Goal: Task Accomplishment & Management: Complete application form

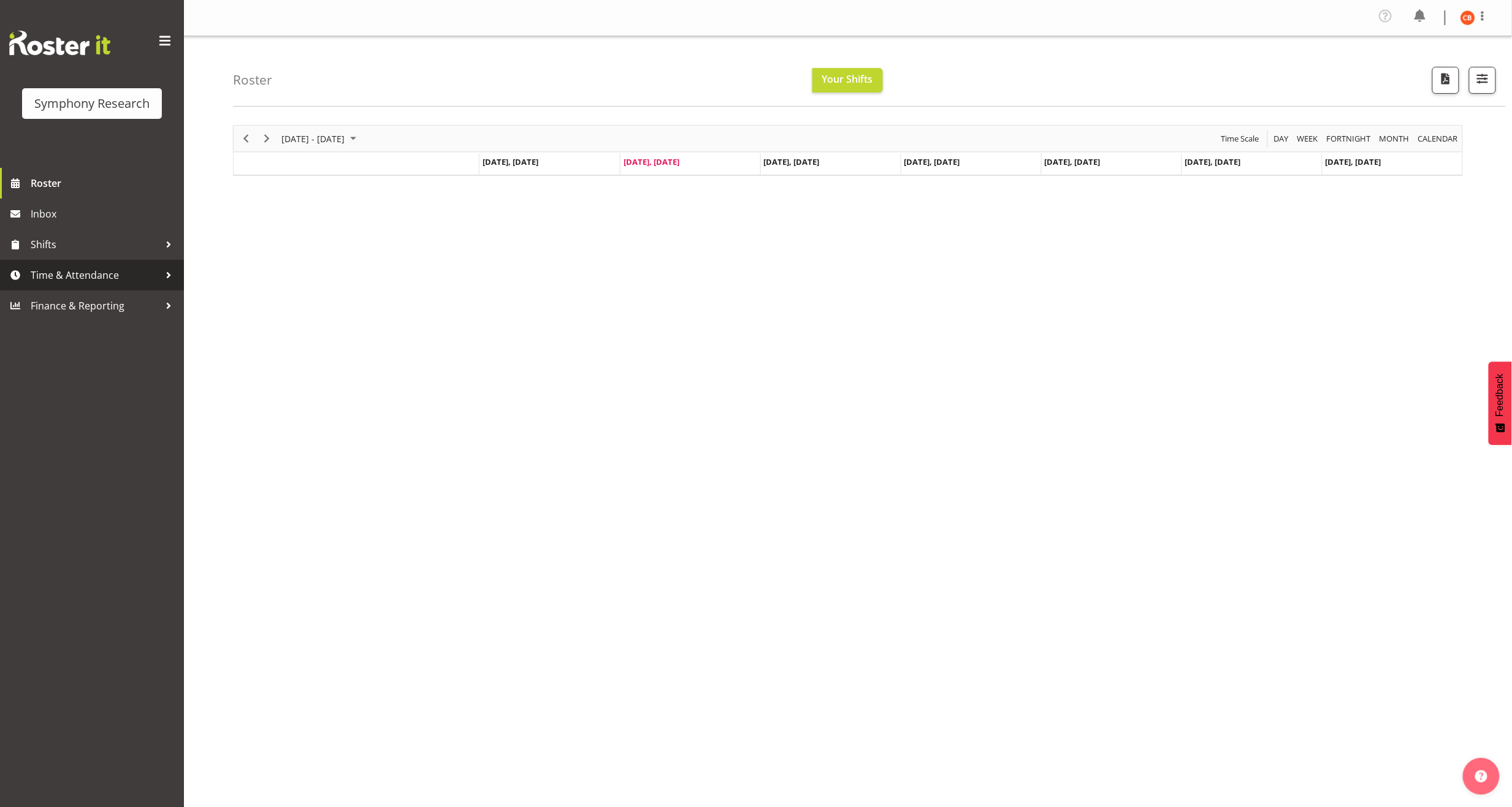
click at [74, 272] on span "Time & Attendance" at bounding box center [95, 275] width 129 height 18
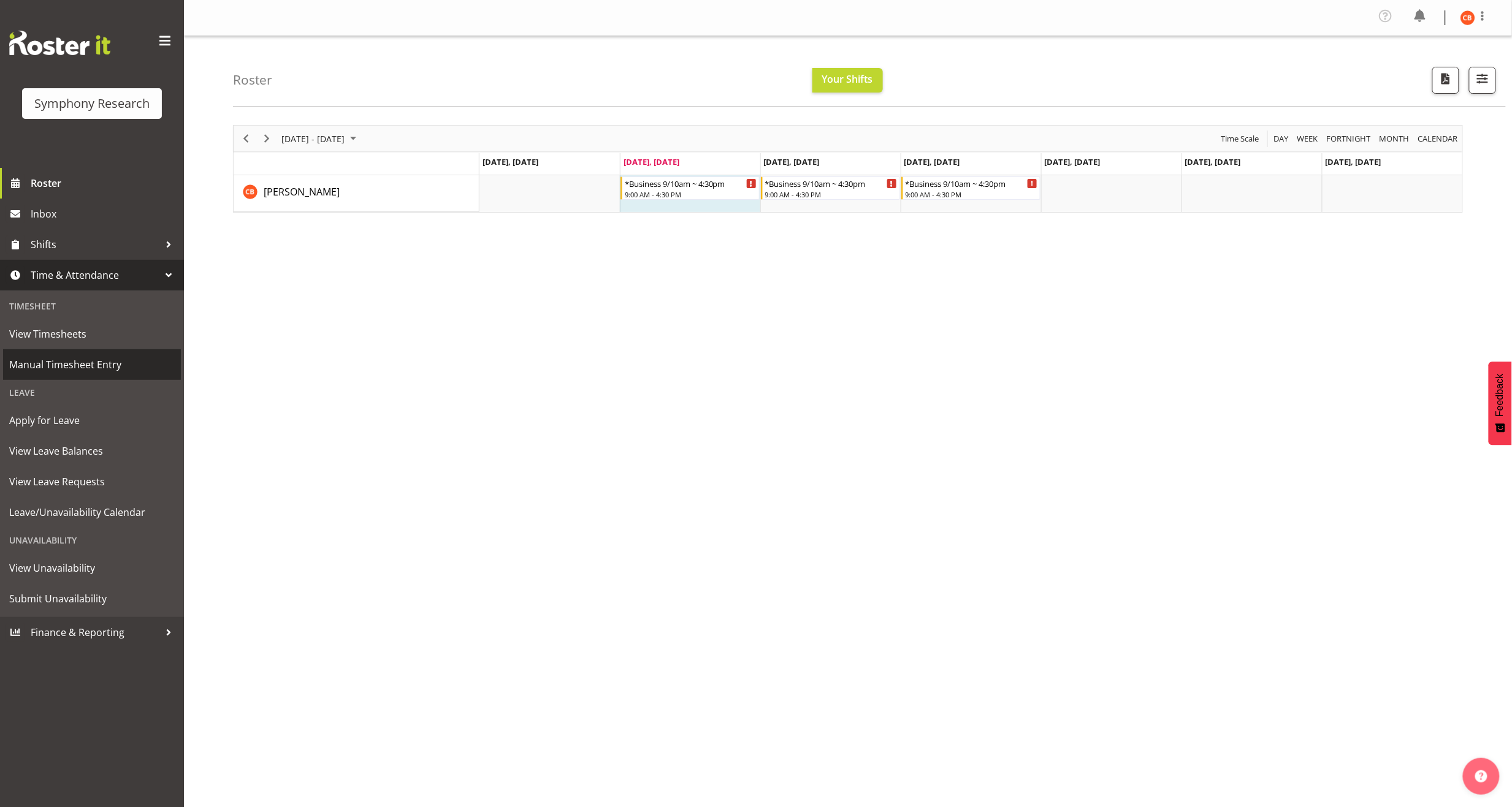
click at [74, 364] on span "Manual Timesheet Entry" at bounding box center [91, 364] width 166 height 18
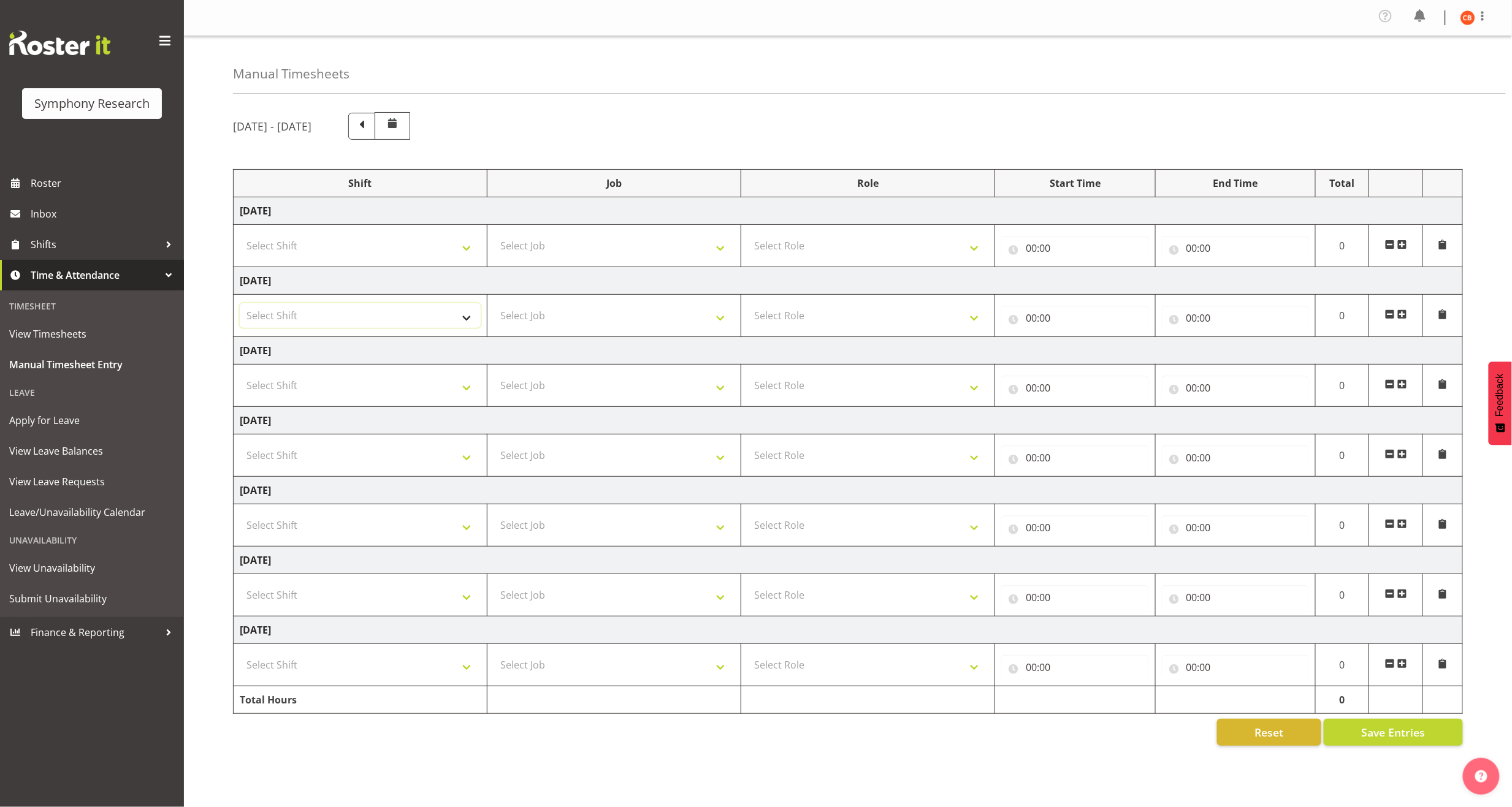
click at [448, 320] on select "Select Shift !!Weekend Residential (Roster IT Shift Label) *Business 9/10am ~ 4…" at bounding box center [360, 315] width 241 height 24
select select "26078"
click at [240, 306] on select "Select Shift !!Weekend Residential (Roster IT Shift Label) *Business 9/10am ~ 4…" at bounding box center [360, 315] width 241 height 24
click at [612, 319] on select "Select Job 550060 IF Admin 553492 World Poll Aus Wave 2 Main 2025 553493 World …" at bounding box center [614, 315] width 241 height 24
select select "10242"
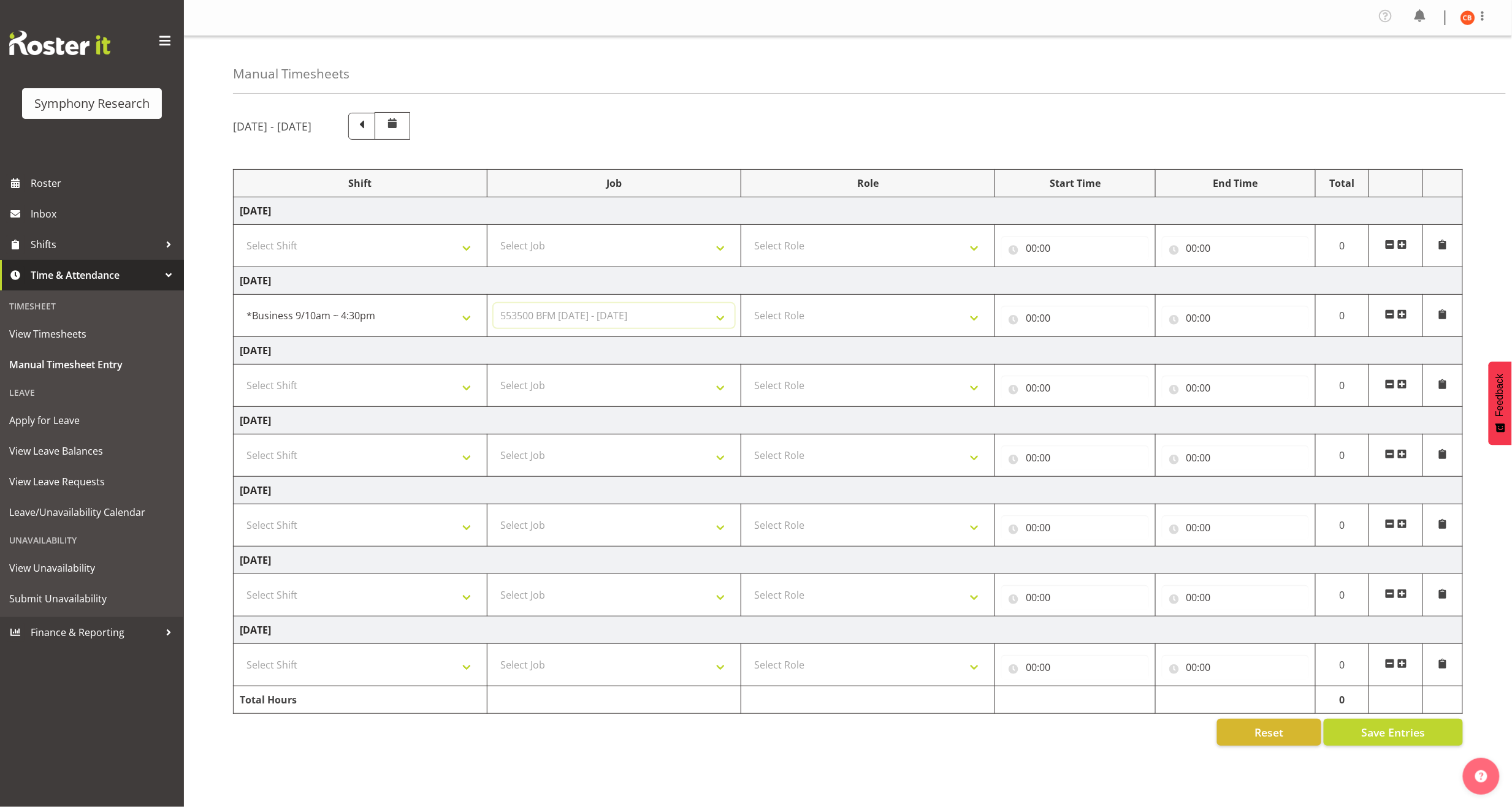
click at [494, 306] on select "Select Job 550060 IF Admin 553492 World Poll Aus Wave 2 Main 2025 553493 World …" at bounding box center [614, 315] width 241 height 24
click at [844, 308] on select "Select Role Briefing Interviewing" at bounding box center [868, 315] width 241 height 24
select select "47"
click at [748, 306] on select "Select Role Briefing Interviewing" at bounding box center [868, 315] width 241 height 24
click at [1027, 317] on input "00:00" at bounding box center [1074, 318] width 147 height 24
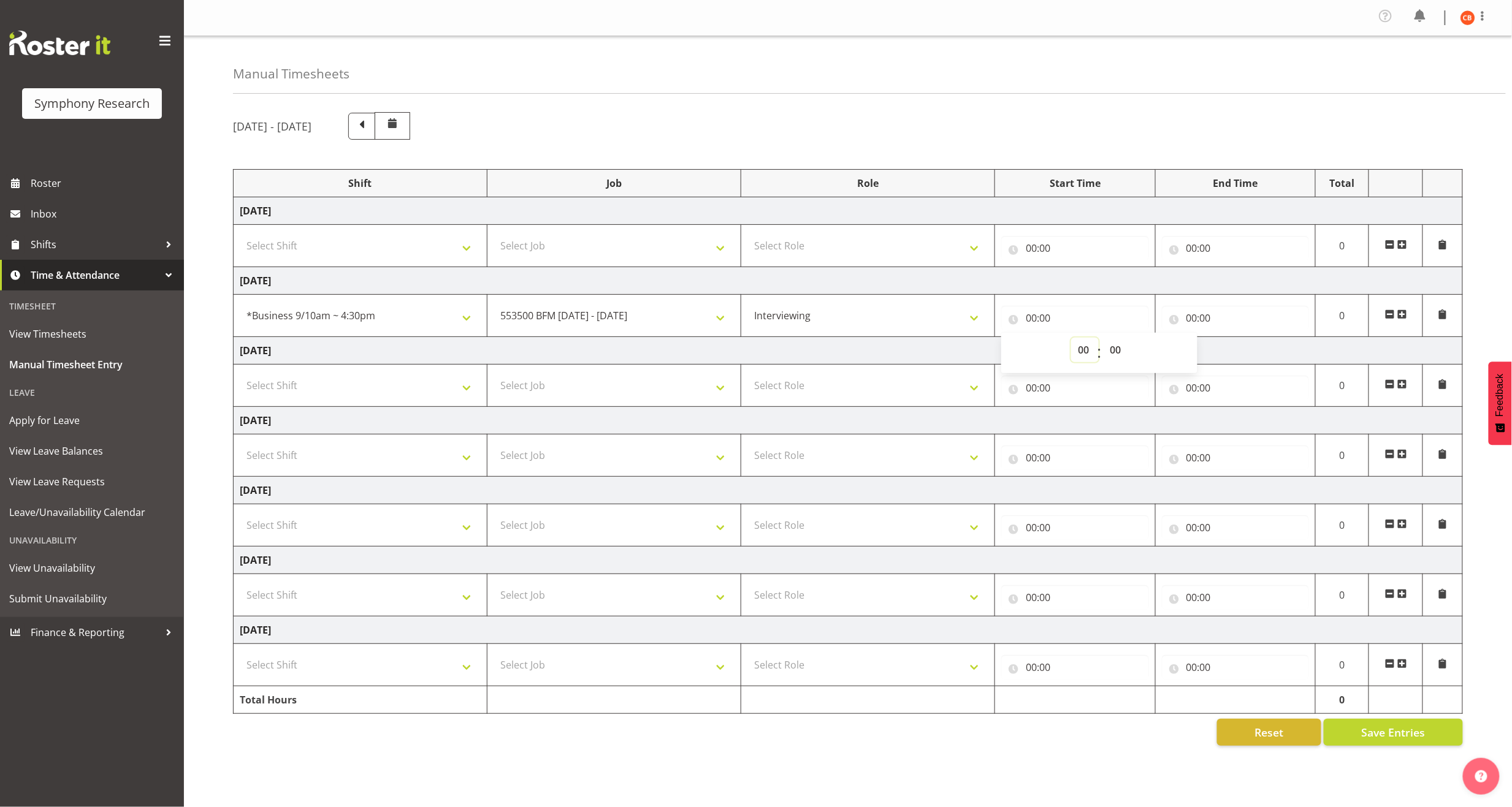
click at [1083, 348] on select "00 01 02 03 04 05 06 07 08 09 10 11 12 13 14 15 16 17 18 19 20 21 22 23" at bounding box center [1085, 350] width 27 height 24
select select "10"
type input "10:00"
click at [1111, 349] on select "00 01 02 03 04 05 06 07 08 09 10 11 12 13 14 15 16 17 18 19 20 21 22 23 24 25 2…" at bounding box center [1117, 350] width 27 height 24
select select "30"
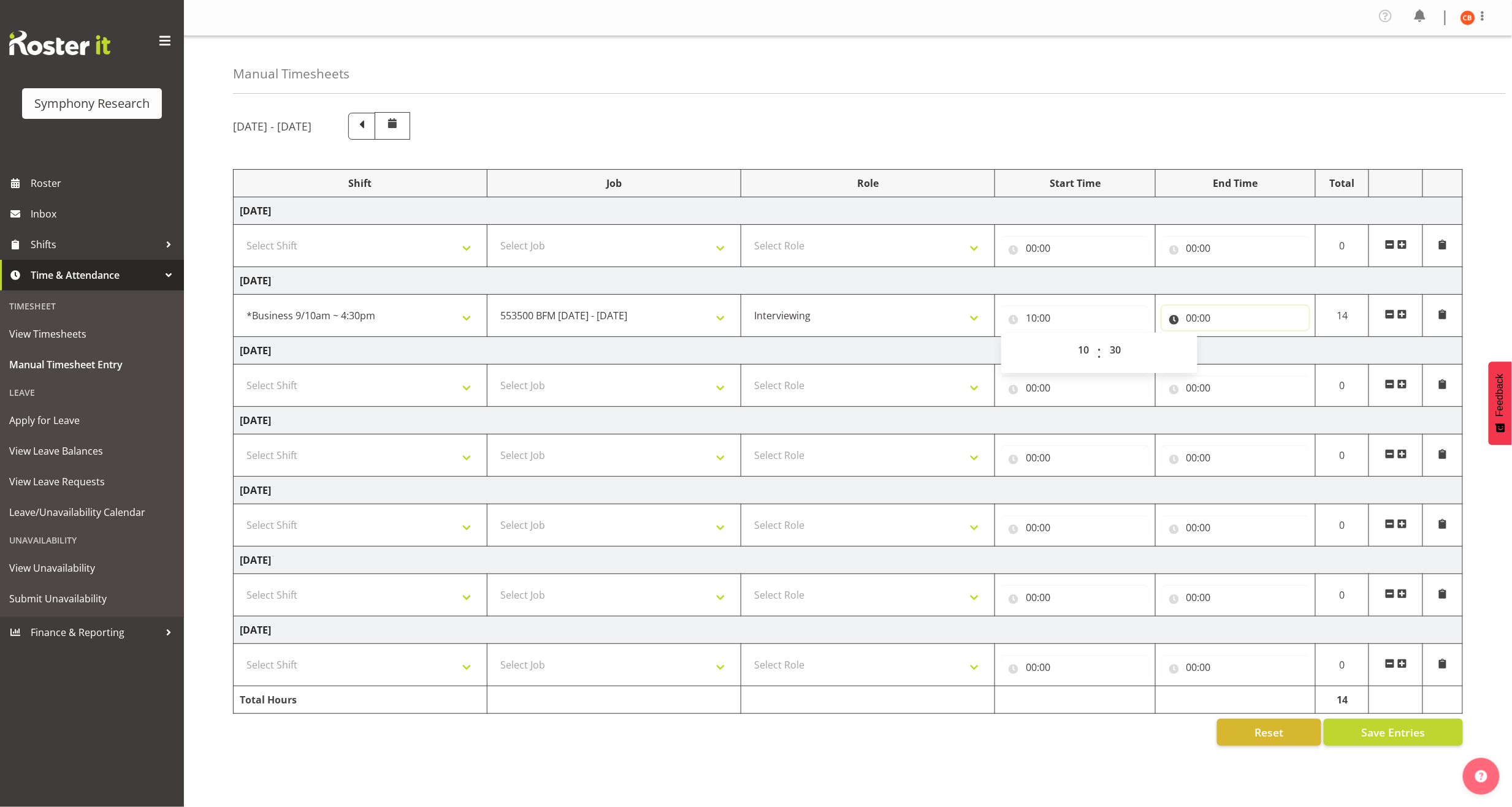
type input "10:30"
click at [1192, 322] on input "00:00" at bounding box center [1235, 318] width 147 height 24
click at [1249, 356] on select "00 01 02 03 04 05 06 07 08 09 10 11 12 13 14 15 16 17 18 19 20 21 22 23" at bounding box center [1245, 350] width 27 height 24
select select "11"
type input "11:00"
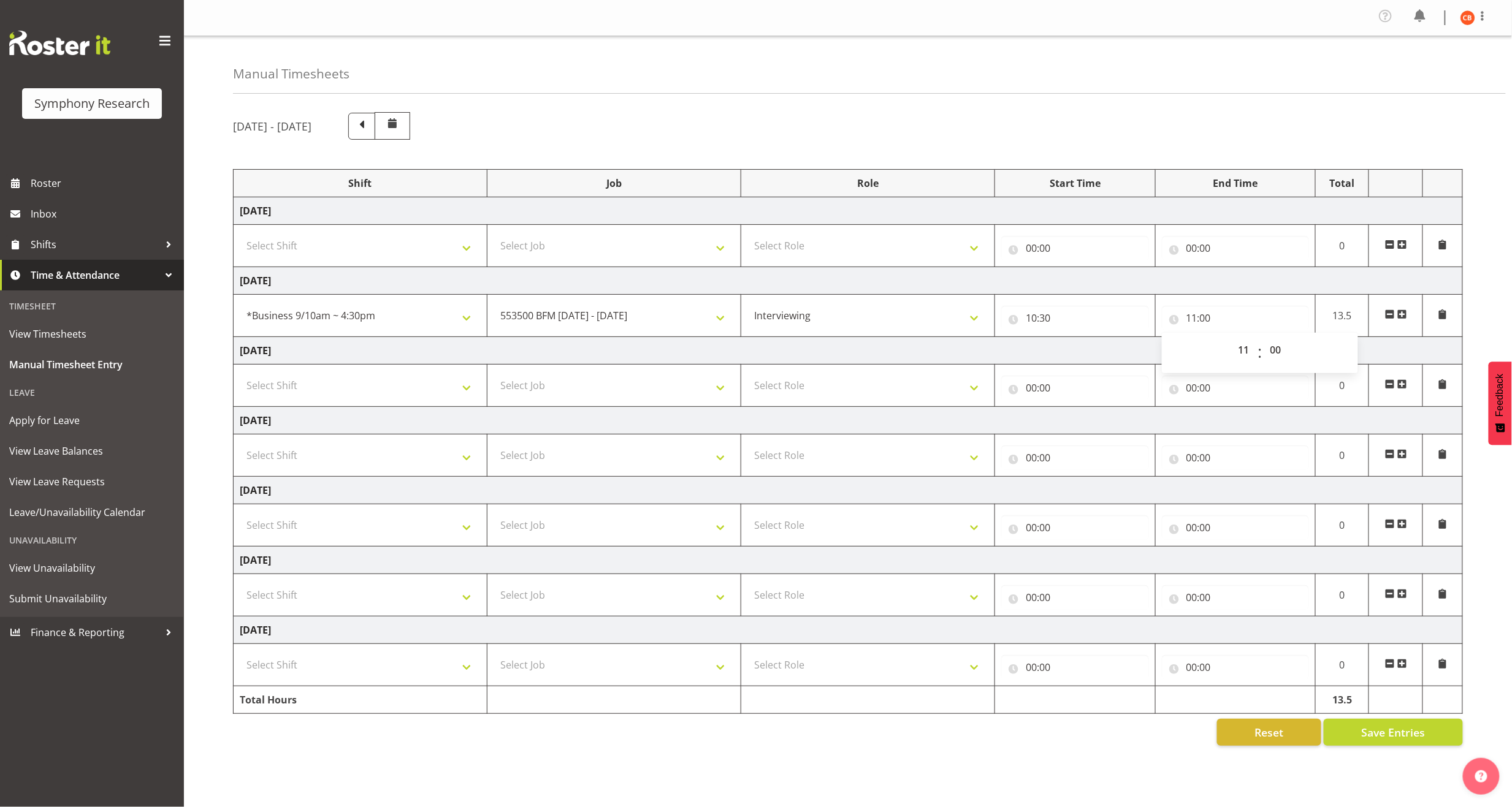
click at [1479, 336] on div "[DATE] - [DATE] Shift Job Role Start Time End Time Total [DATE] Select Shift !!…" at bounding box center [872, 428] width 1279 height 652
click at [1399, 317] on span at bounding box center [1402, 314] width 10 height 10
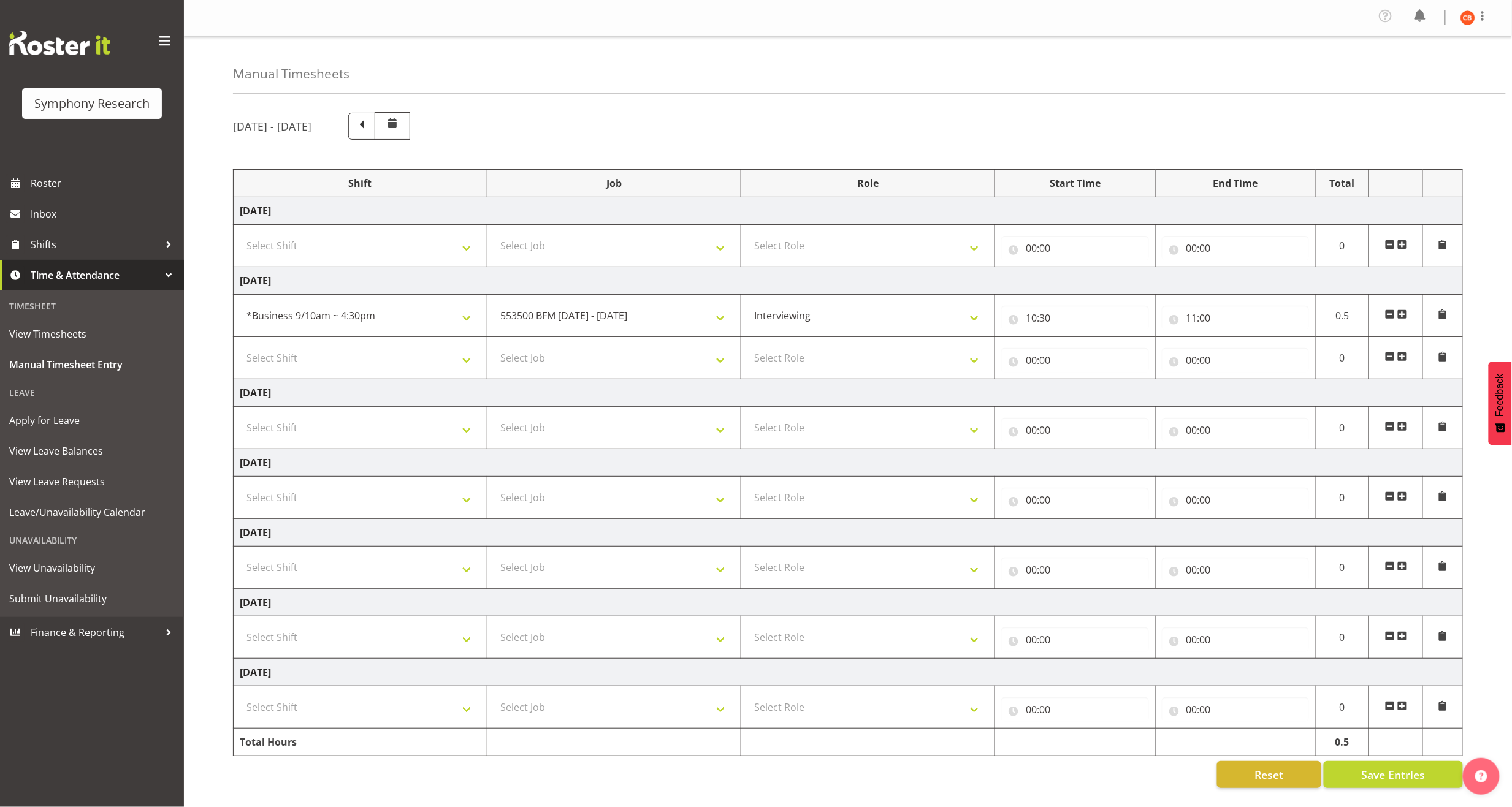
click at [1404, 361] on span at bounding box center [1402, 357] width 10 height 10
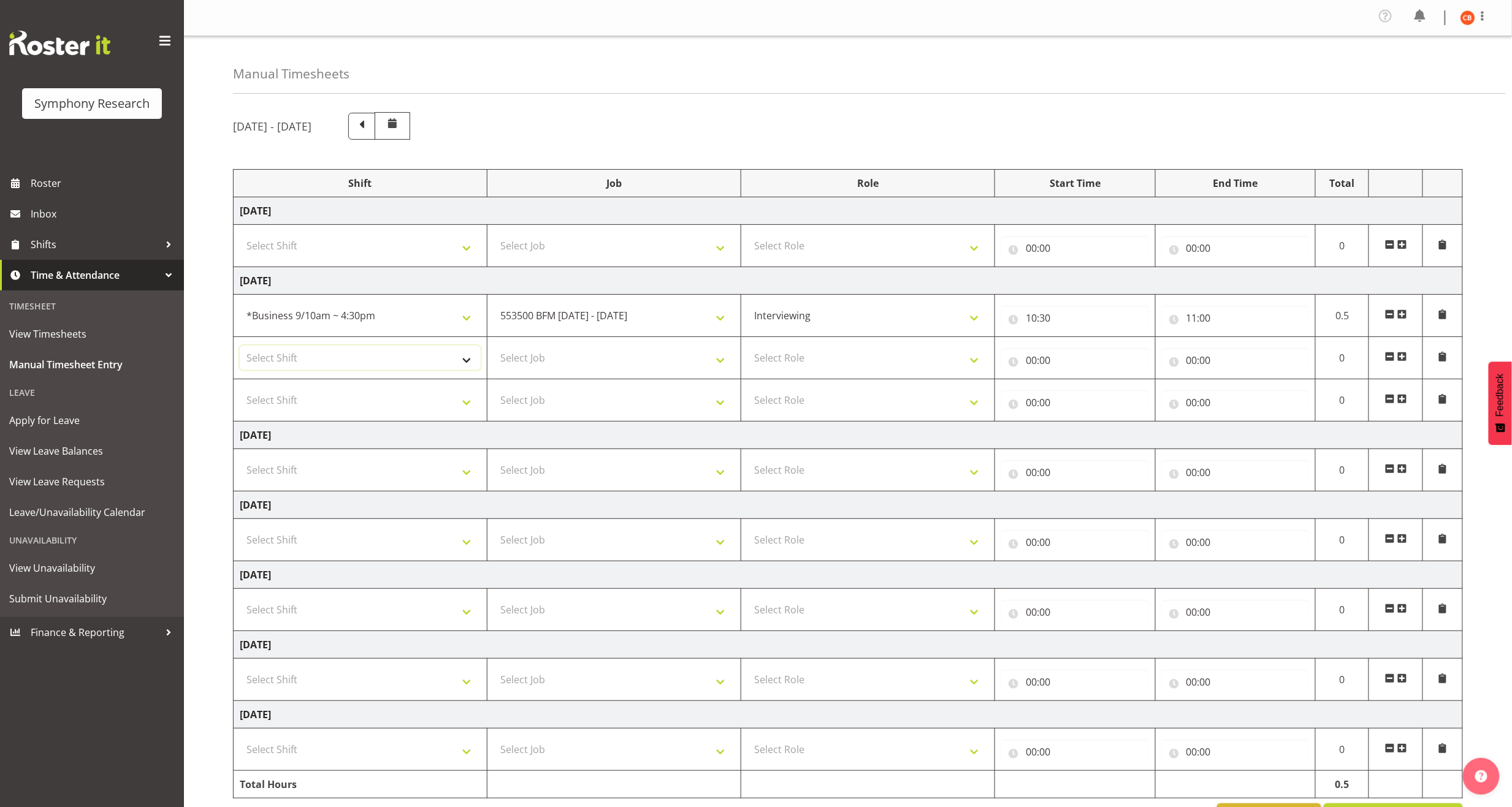
click at [420, 363] on select "Select Shift !!Weekend Residential (Roster IT Shift Label) *Business 9/10am ~ 4…" at bounding box center [360, 357] width 241 height 24
select select "26078"
click at [240, 348] on select "Select Shift !!Weekend Residential (Roster IT Shift Label) *Business 9/10am ~ 4…" at bounding box center [360, 357] width 241 height 24
click at [595, 352] on select "Select Job 550060 IF Admin 553492 World Poll Aus Wave 2 Main 2025 553493 World …" at bounding box center [614, 357] width 241 height 24
select select "10585"
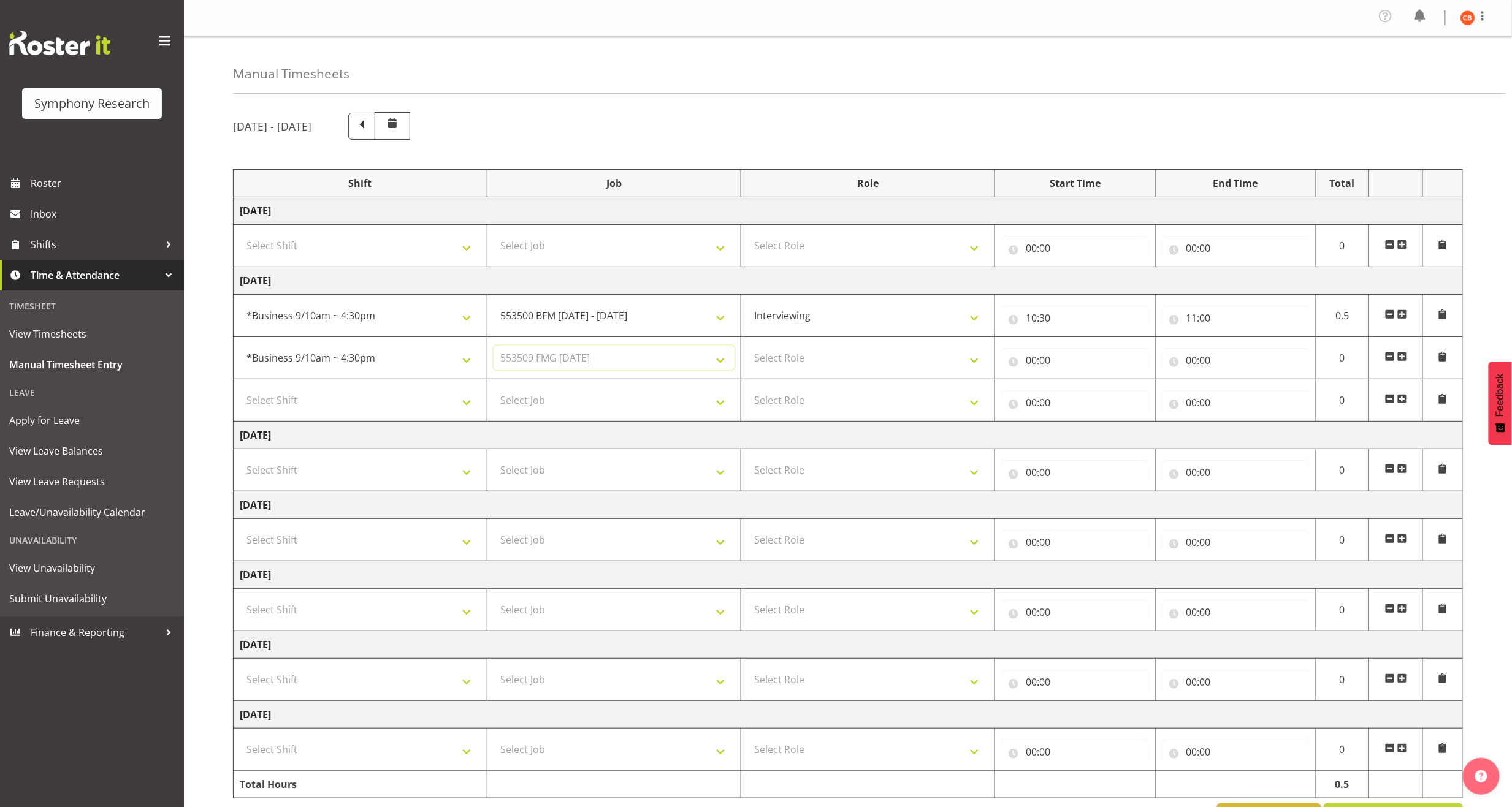
click at [494, 348] on select "Select Job 550060 IF Admin 553492 World Poll Aus Wave 2 Main 2025 553493 World …" at bounding box center [614, 357] width 241 height 24
click at [810, 361] on select "Select Role Briefing Interviewing" at bounding box center [868, 357] width 241 height 24
select select "297"
click at [748, 348] on select "Select Role Briefing Interviewing" at bounding box center [868, 357] width 241 height 24
click at [1029, 358] on input "00:00" at bounding box center [1074, 360] width 147 height 24
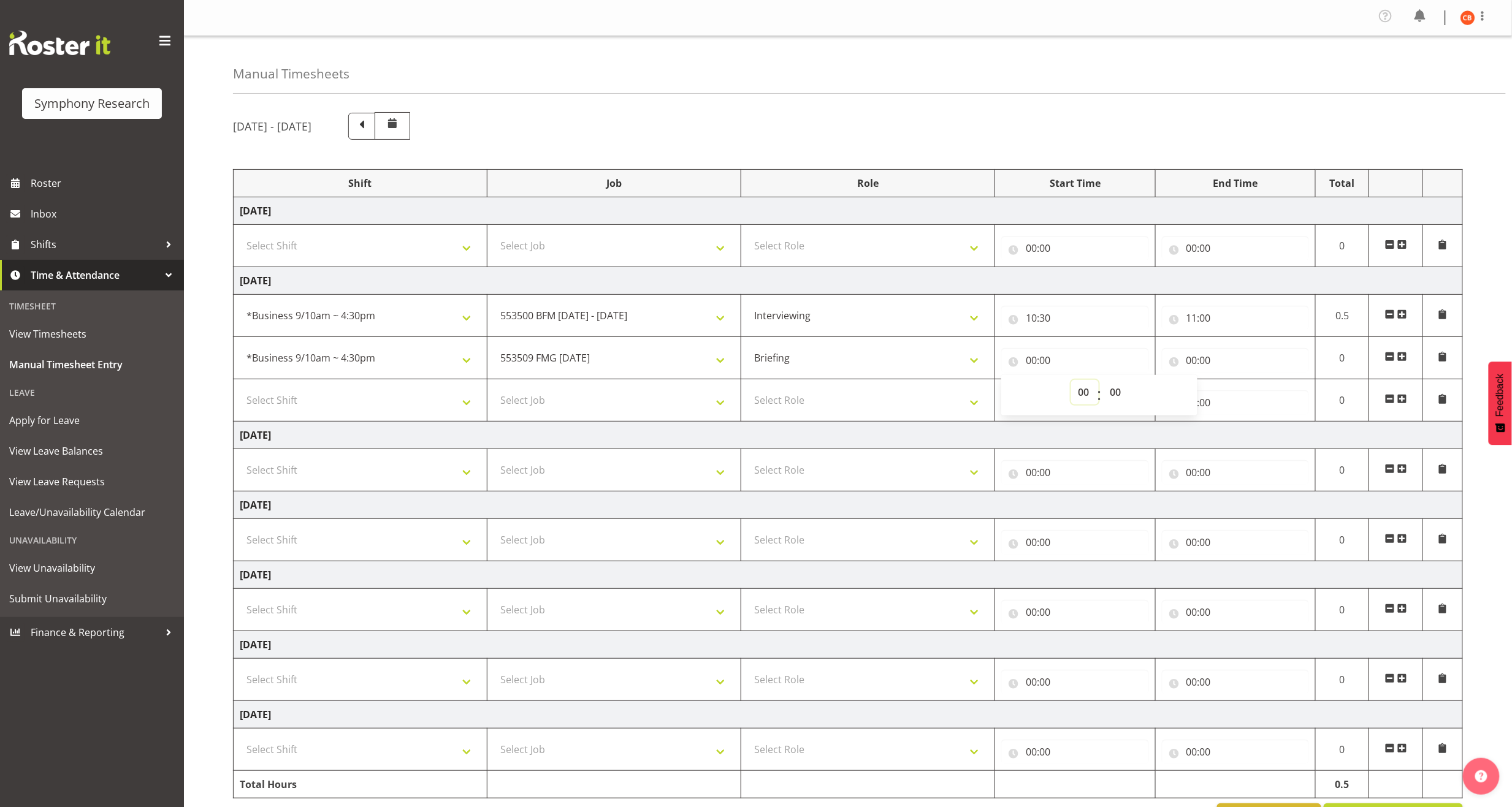
click at [1085, 390] on select "00 01 02 03 04 05 06 07 08 09 10 11 12 13 14 15 16 17 18 19 20 21 22 23" at bounding box center [1085, 392] width 27 height 24
select select "11"
type input "11:00"
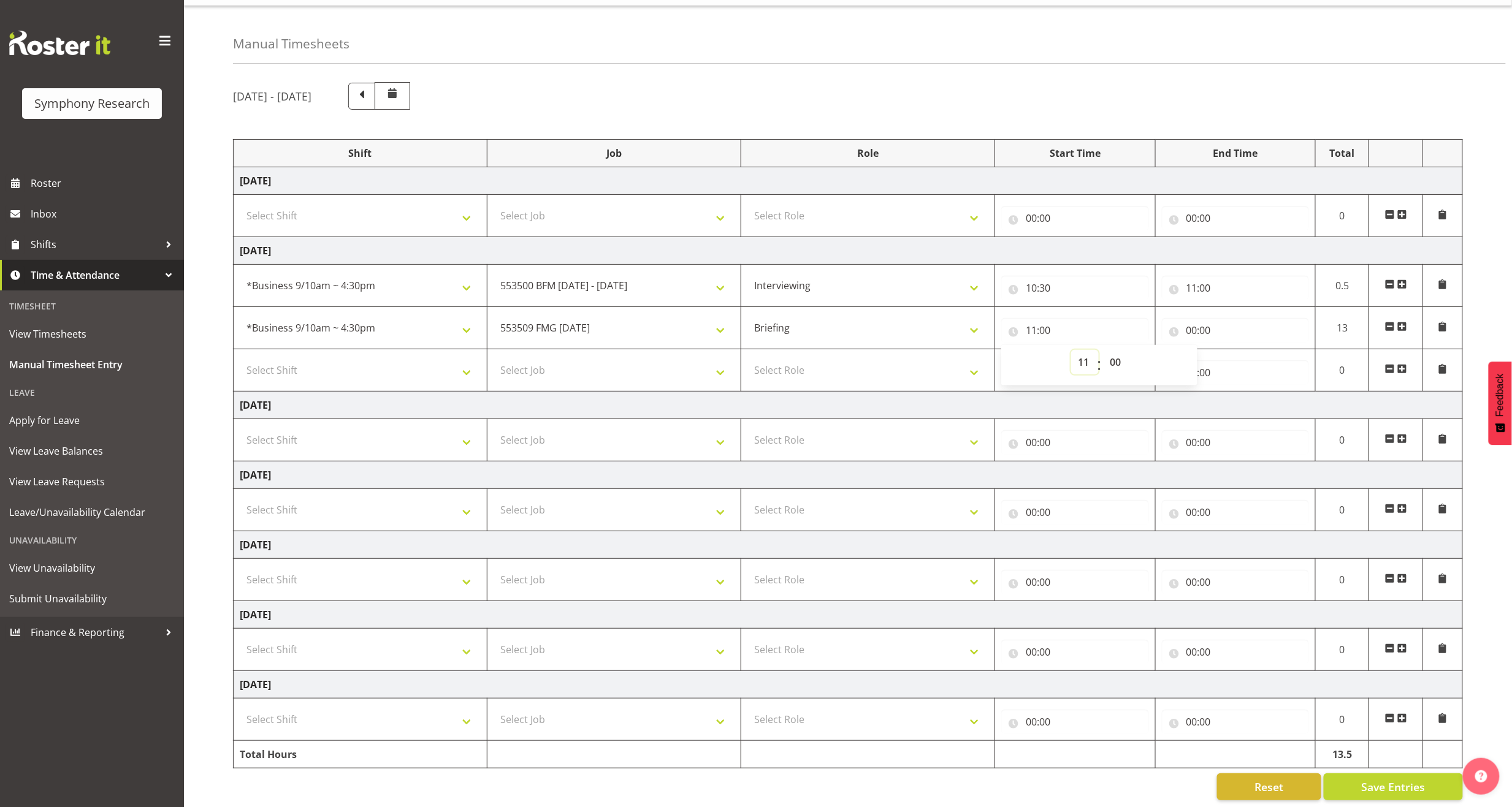
scroll to position [50, 0]
click at [1374, 777] on span "Save Entries" at bounding box center [1393, 784] width 64 height 16
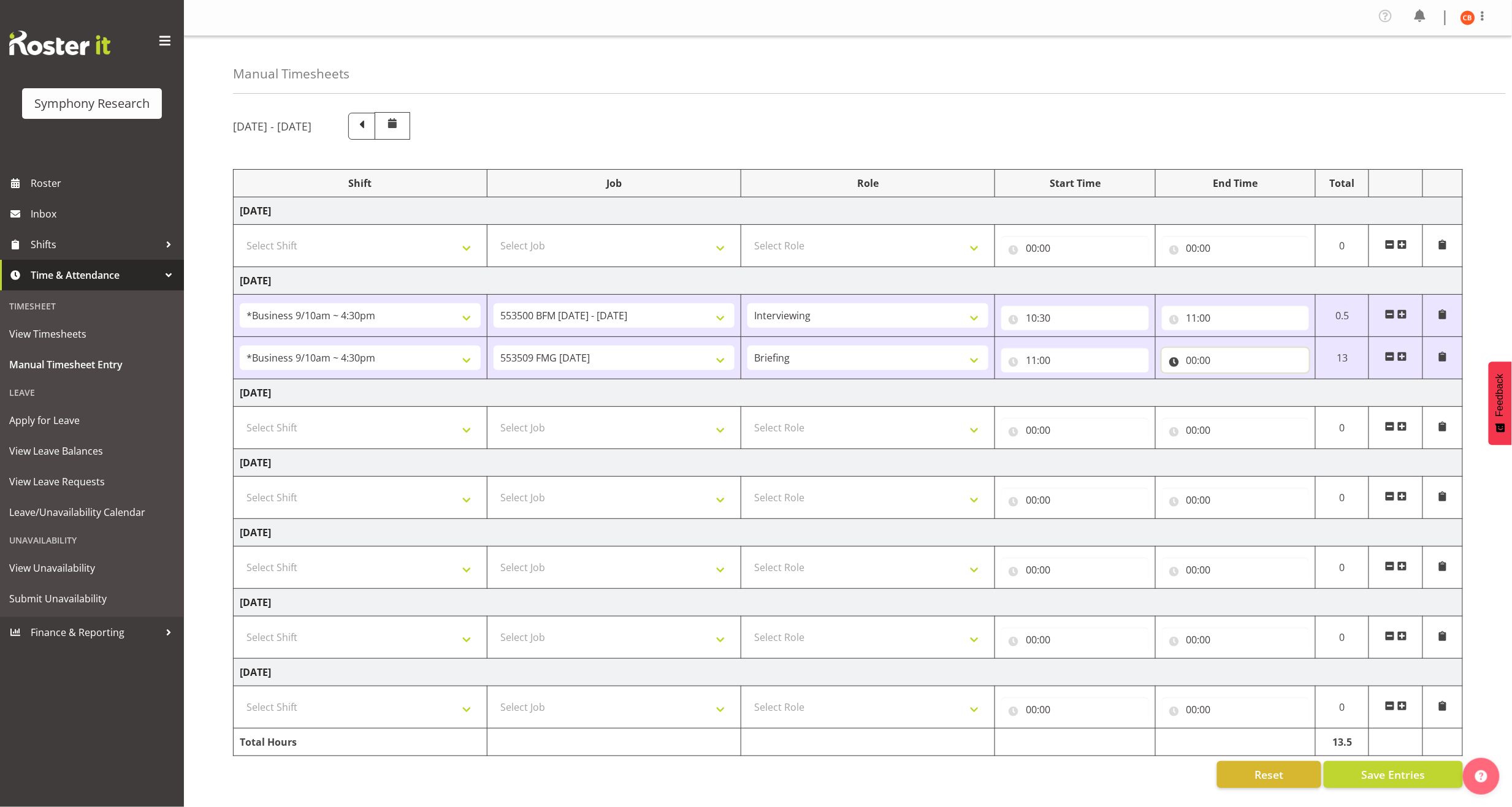
click at [1195, 354] on input "00:00" at bounding box center [1235, 360] width 147 height 24
click at [1246, 388] on select "00 01 02 03 04 05 06 07 08 09 10 11 12 13 14 15 16 17 18 19 20 21 22 23" at bounding box center [1245, 392] width 27 height 24
select select "12"
type input "12:00"
click at [1247, 388] on select "00 01 02 03 04 05 06 07 08 09 10 11 12 13 14 15 16 17 18 19 20 21 22 23" at bounding box center [1245, 392] width 27 height 24
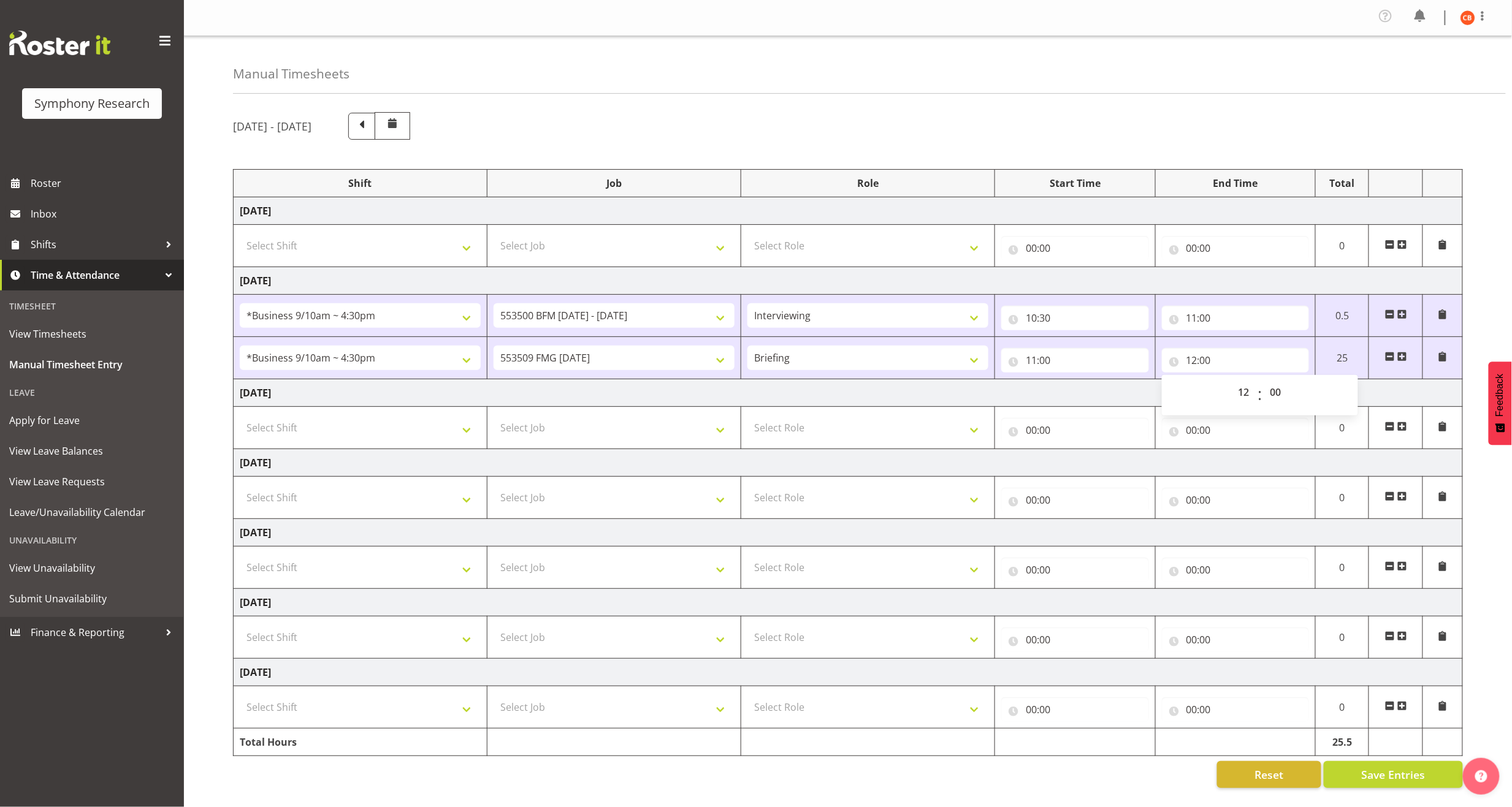
click at [1328, 392] on div "00 01 02 03 04 05 06 07 08 09 10 11 12 13 14 15 16 17 18 19 20 21 22 23 : 00 01…" at bounding box center [1260, 395] width 197 height 31
click at [1485, 368] on div "[DATE] - [DATE] Shift Job Role Start Time End Time Total [DATE] Select Shift !!…" at bounding box center [872, 450] width 1279 height 694
click at [1479, 364] on div "[DATE] - [DATE] Shift Job Role Start Time End Time Total [DATE] Select Shift !!…" at bounding box center [872, 450] width 1279 height 694
click at [1191, 354] on input "12:00" at bounding box center [1235, 360] width 147 height 24
click at [1240, 388] on select "00 01 02 03 04 05 06 07 08 09 10 11 12 13 14 15 16 17 18 19 20 21 22 23" at bounding box center [1245, 392] width 27 height 24
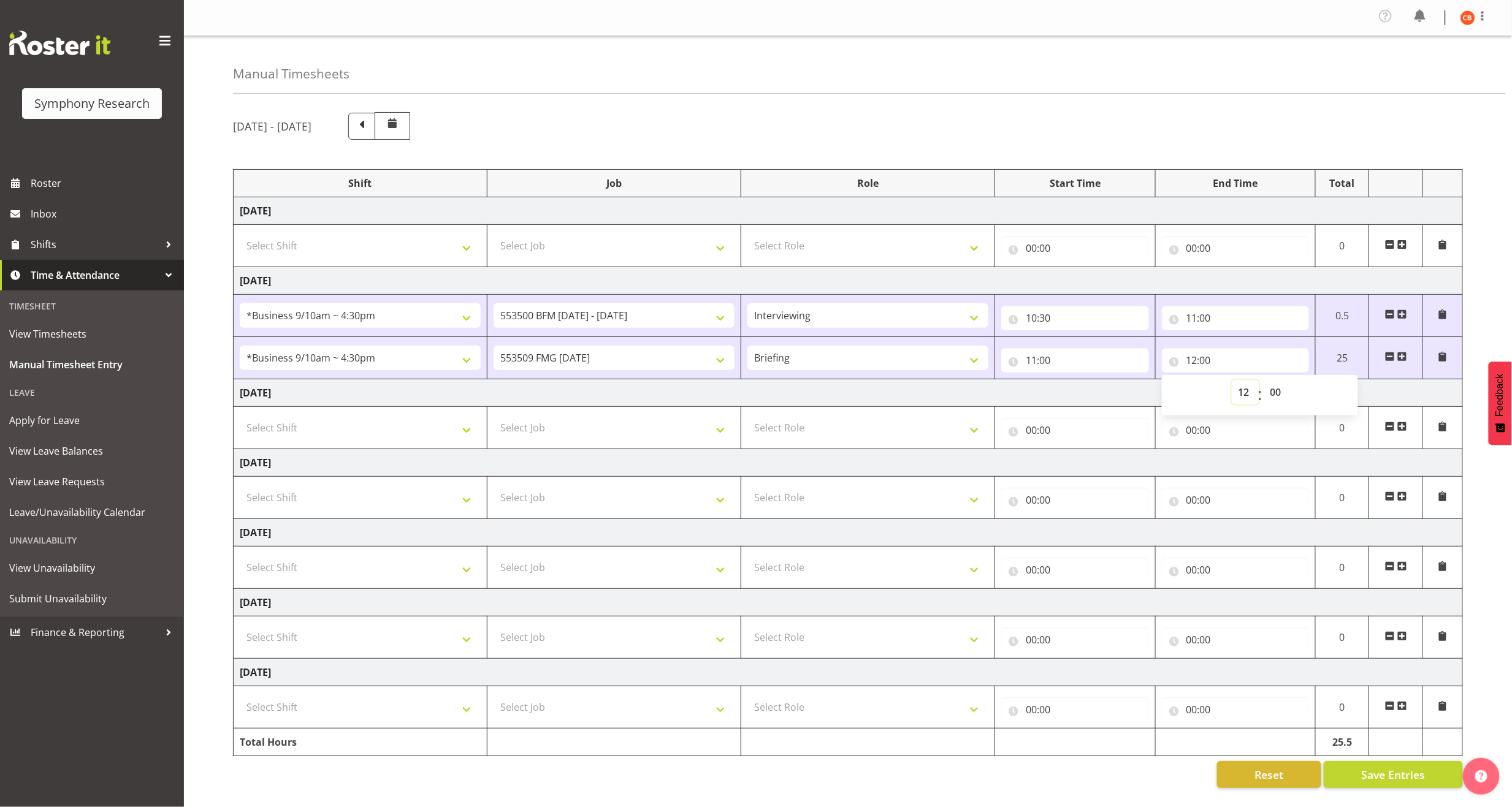
select select "13"
click at [1232, 380] on select "00 01 02 03 04 05 06 07 08 09 10 11 12 13 14 15 16 17 18 19 20 21 22 23" at bounding box center [1245, 392] width 27 height 24
type input "13:00"
click at [1472, 371] on div "[DATE] - [DATE] Shift Job Role Start Time End Time Total [DATE] Select Shift !!…" at bounding box center [872, 450] width 1279 height 694
click at [1197, 357] on input "13:00" at bounding box center [1235, 360] width 147 height 24
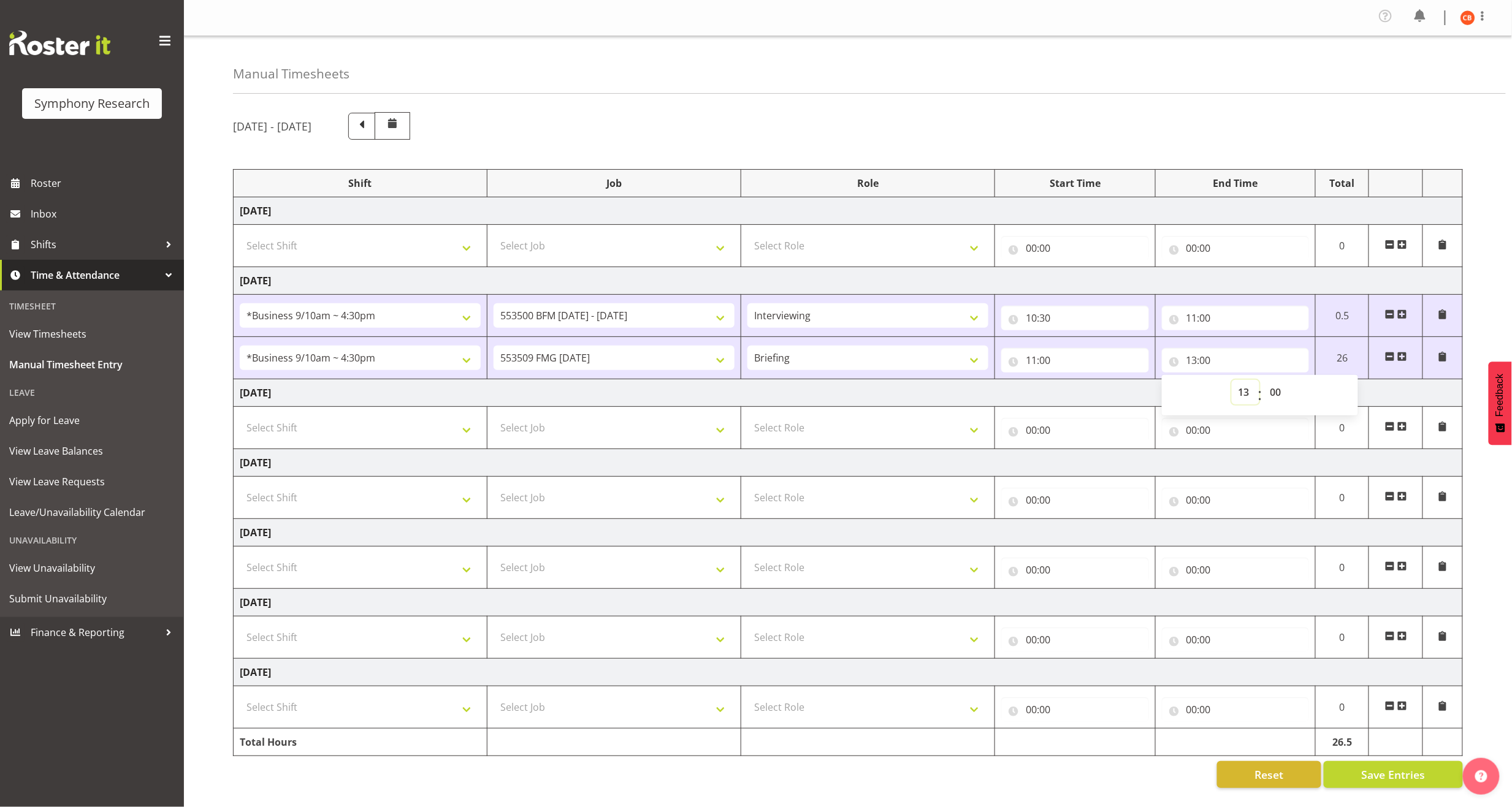
click at [1241, 388] on select "00 01 02 03 04 05 06 07 08 09 10 11 12 13 14 15 16 17 18 19 20 21 22 23" at bounding box center [1245, 392] width 27 height 24
select select "12"
click at [1232, 380] on select "00 01 02 03 04 05 06 07 08 09 10 11 12 13 14 15 16 17 18 19 20 21 22 23" at bounding box center [1245, 392] width 27 height 24
type input "12:00"
click at [1472, 374] on div "[DATE] - [DATE] Shift Job Role Start Time End Time Total [DATE] Select Shift !!…" at bounding box center [872, 450] width 1279 height 694
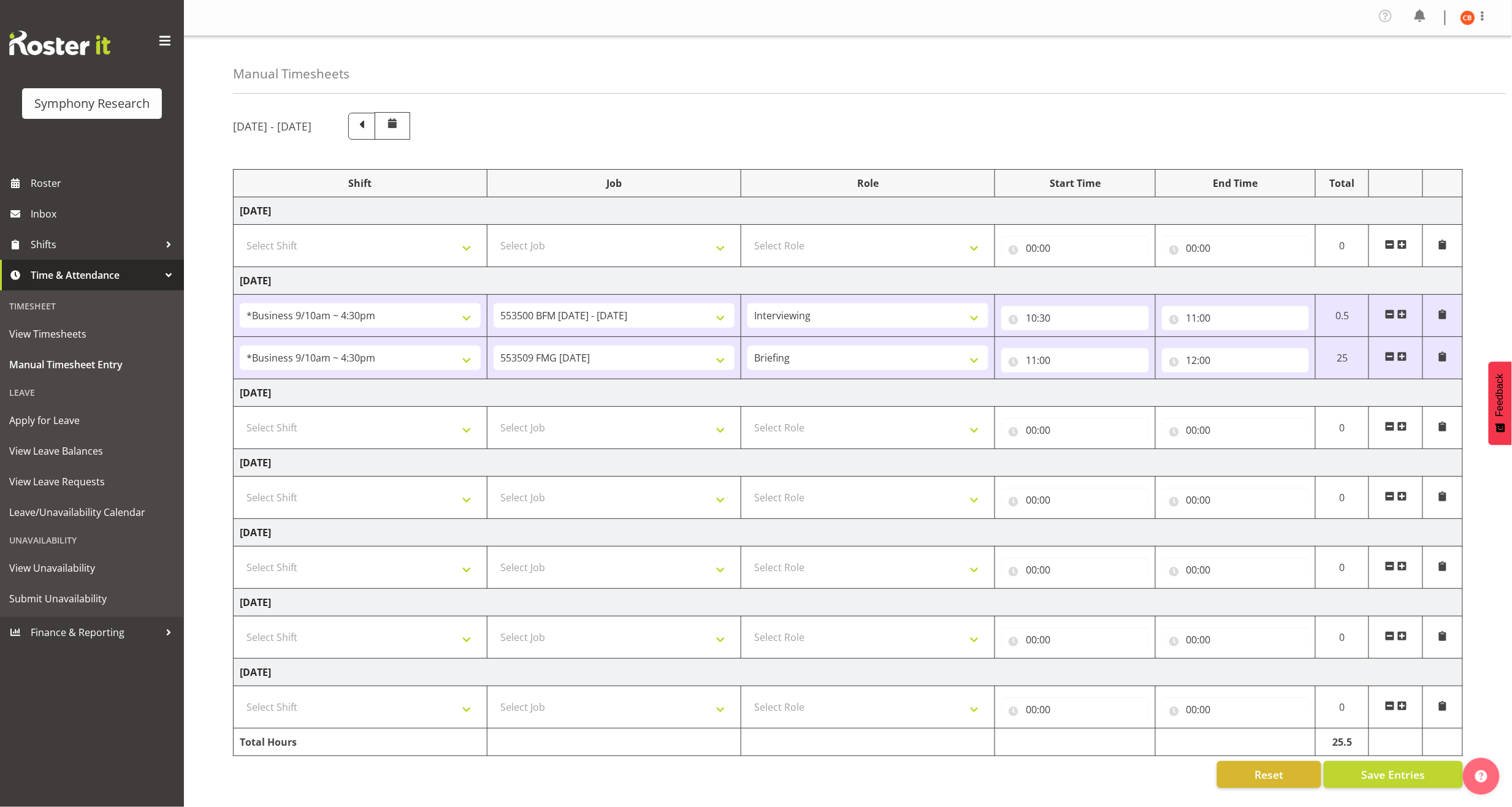
click at [1470, 363] on div "[DATE] - [DATE] Shift Job Role Start Time End Time Total [DATE] Select Shift !!…" at bounding box center [872, 450] width 1279 height 694
click at [1364, 767] on span "Save Entries" at bounding box center [1393, 775] width 64 height 16
click at [1402, 356] on span at bounding box center [1402, 358] width 10 height 14
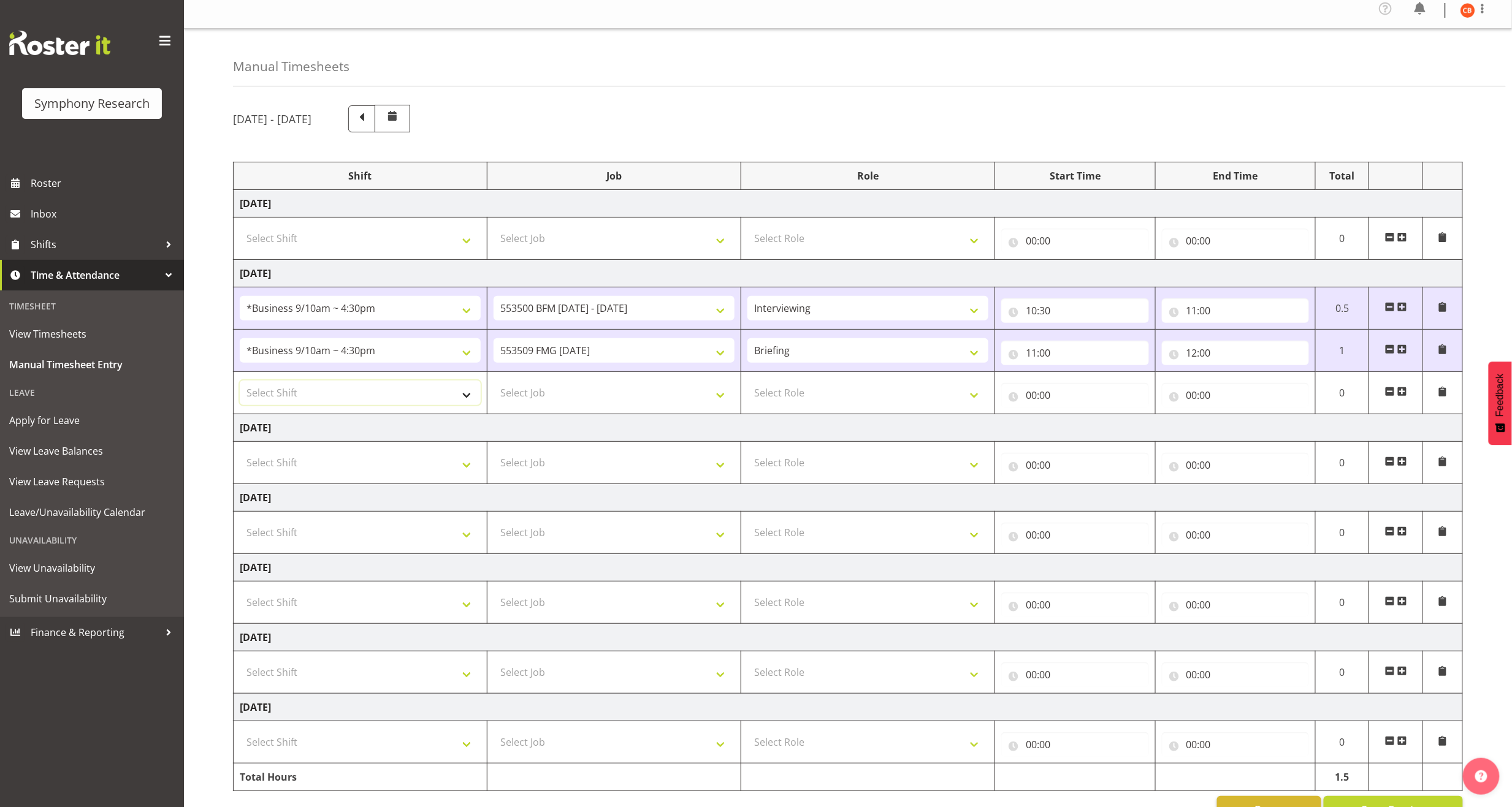
click at [455, 403] on select "Select Shift !!Weekend Residential (Roster IT Shift Label) *Business 9/10am ~ 4…" at bounding box center [360, 393] width 241 height 24
select select "26078"
click at [240, 384] on select "Select Shift !!Weekend Residential (Roster IT Shift Label) *Business 9/10am ~ 4…" at bounding box center [360, 393] width 241 height 24
click at [639, 390] on select "Select Job 550060 IF Admin 553492 World Poll Aus Wave 2 Main 2025 553493 World …" at bounding box center [614, 393] width 241 height 24
select select "10585"
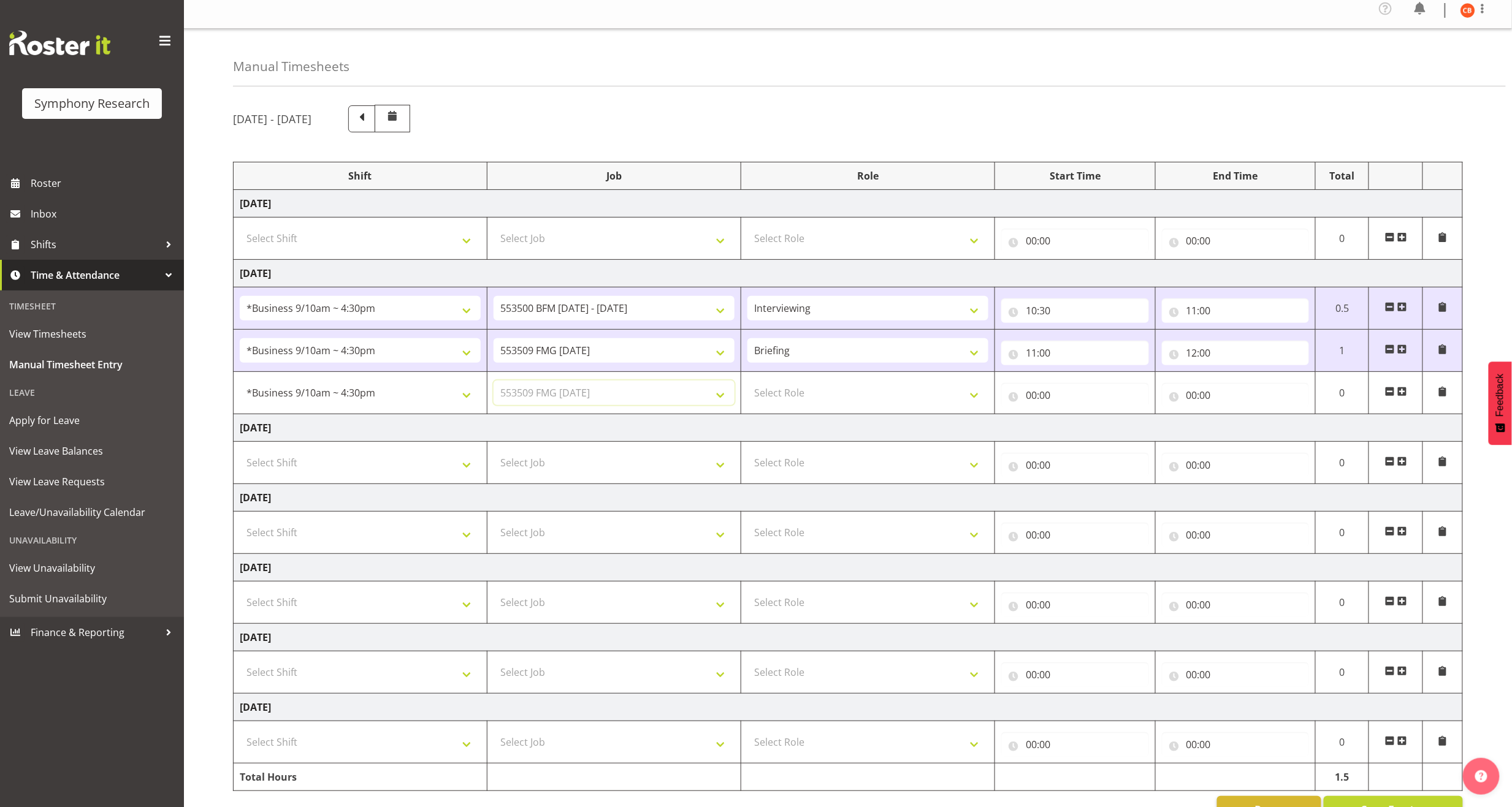
click at [494, 384] on select "Select Job 550060 IF Admin 553492 World Poll Aus Wave 2 Main 2025 553493 World …" at bounding box center [614, 393] width 241 height 24
click at [807, 382] on td "Select Role Briefing Interviewing" at bounding box center [869, 393] width 254 height 42
click at [822, 395] on select "Select Role Briefing Interviewing" at bounding box center [868, 393] width 241 height 24
select select "47"
click at [748, 384] on select "Select Role Briefing Interviewing" at bounding box center [868, 393] width 241 height 24
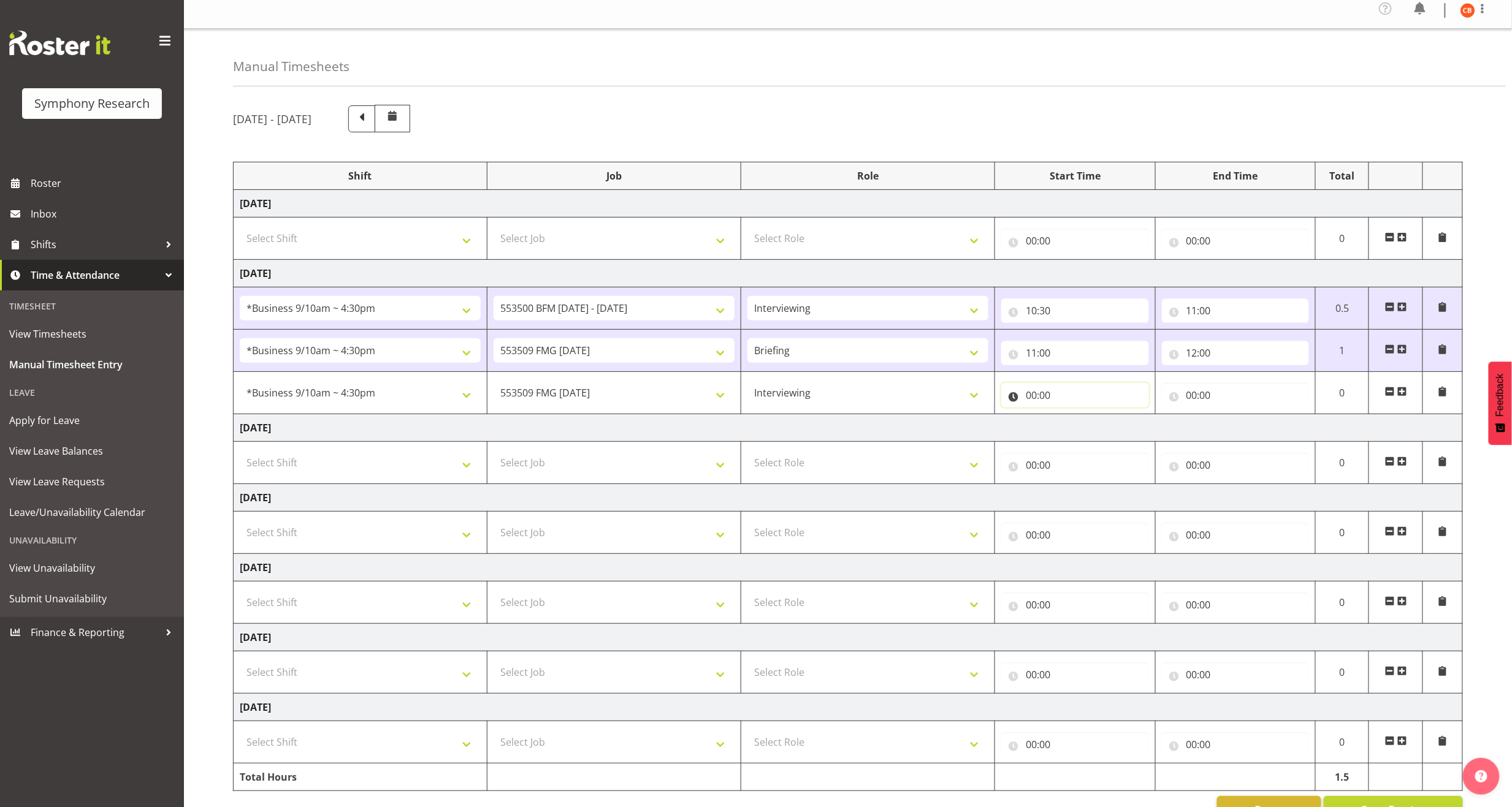
click at [1031, 397] on input "00:00" at bounding box center [1074, 395] width 147 height 24
click at [1084, 430] on select "00 01 02 03 04 05 06 07 08 09 10 11 12 13 14 15 16 17 18 19 20 21 22 23" at bounding box center [1085, 427] width 27 height 24
select select "12"
click at [1071, 418] on select "00 01 02 03 04 05 06 07 08 09 10 11 12 13 14 15 16 17 18 19 20 21 22 23" at bounding box center [1085, 427] width 27 height 24
type input "12:00"
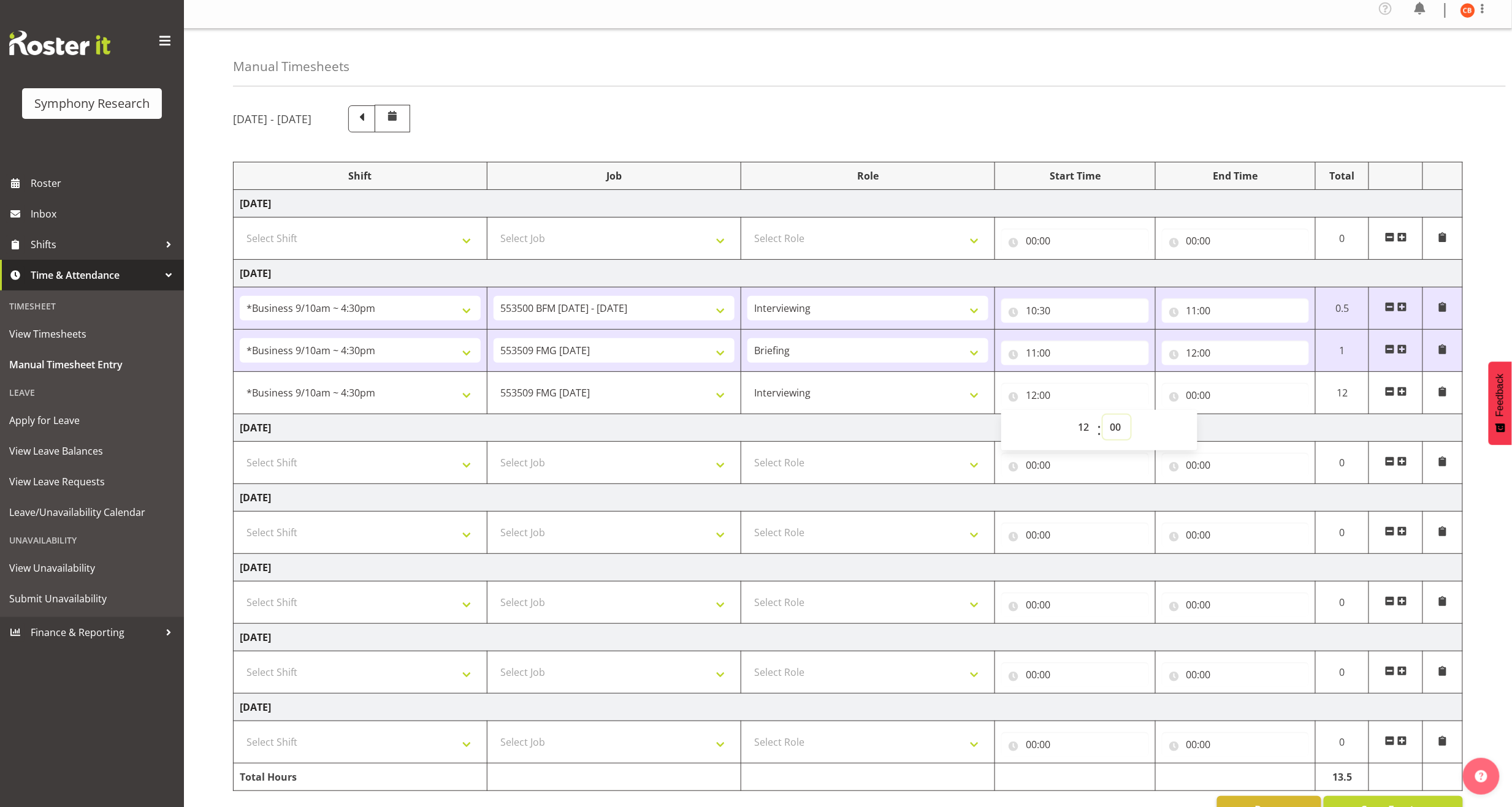
click at [1117, 422] on select "00 01 02 03 04 05 06 07 08 09 10 11 12 13 14 15 16 17 18 19 20 21 22 23 24 25 2…" at bounding box center [1117, 427] width 27 height 24
select select "39"
click at [1103, 418] on select "00 01 02 03 04 05 06 07 08 09 10 11 12 13 14 15 16 17 18 19 20 21 22 23 24 25 2…" at bounding box center [1117, 427] width 27 height 24
type input "12:39"
click at [1192, 393] on input "00:00" at bounding box center [1235, 395] width 147 height 24
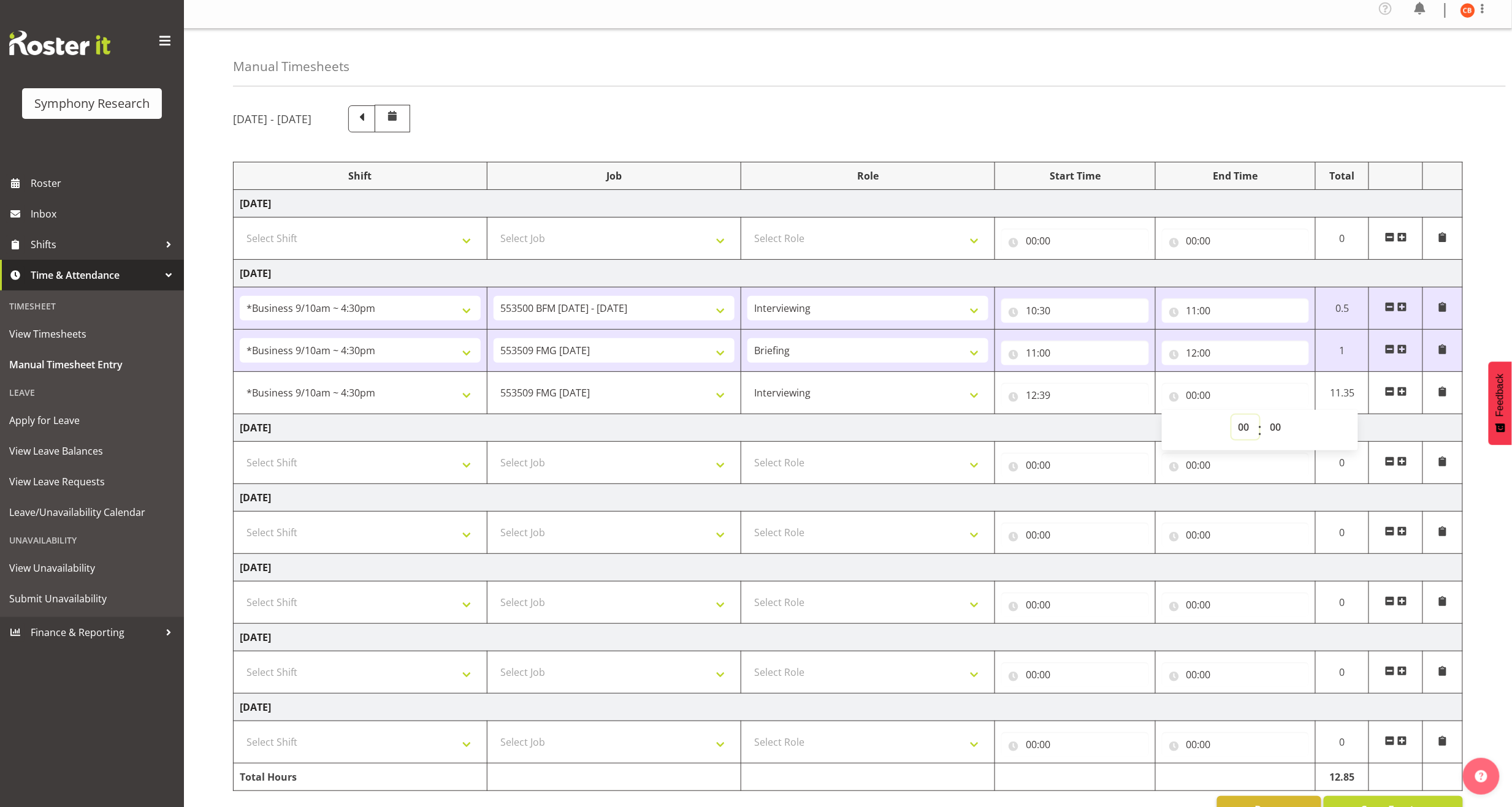
drag, startPoint x: 1252, startPoint y: 436, endPoint x: 1244, endPoint y: 434, distance: 8.2
click at [1252, 436] on select "00 01 02 03 04 05 06 07 08 09 10 11 12 13 14 15 16 17 18 19 20 21 22 23" at bounding box center [1245, 427] width 27 height 24
select select "14"
click at [1232, 418] on select "00 01 02 03 04 05 06 07 08 09 10 11 12 13 14 15 16 17 18 19 20 21 22 23" at bounding box center [1245, 427] width 27 height 24
type input "14:00"
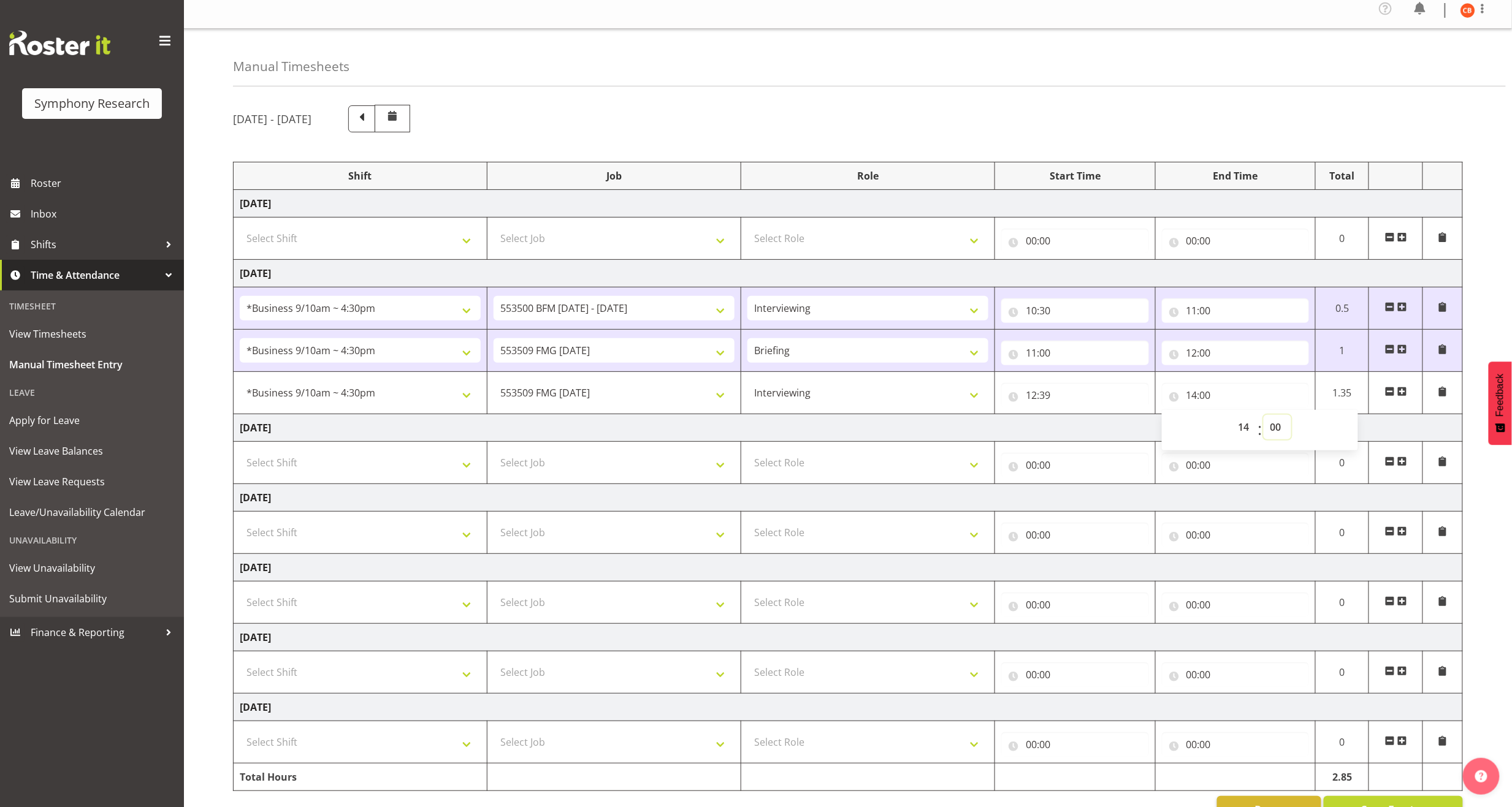
click at [1277, 431] on select "00 01 02 03 04 05 06 07 08 09 10 11 12 13 14 15 16 17 18 19 20 21 22 23 24 25 2…" at bounding box center [1277, 427] width 27 height 24
select select "41"
click at [1263, 418] on select "00 01 02 03 04 05 06 07 08 09 10 11 12 13 14 15 16 17 18 19 20 21 22 23 24 25 2…" at bounding box center [1277, 427] width 27 height 24
type input "14:41"
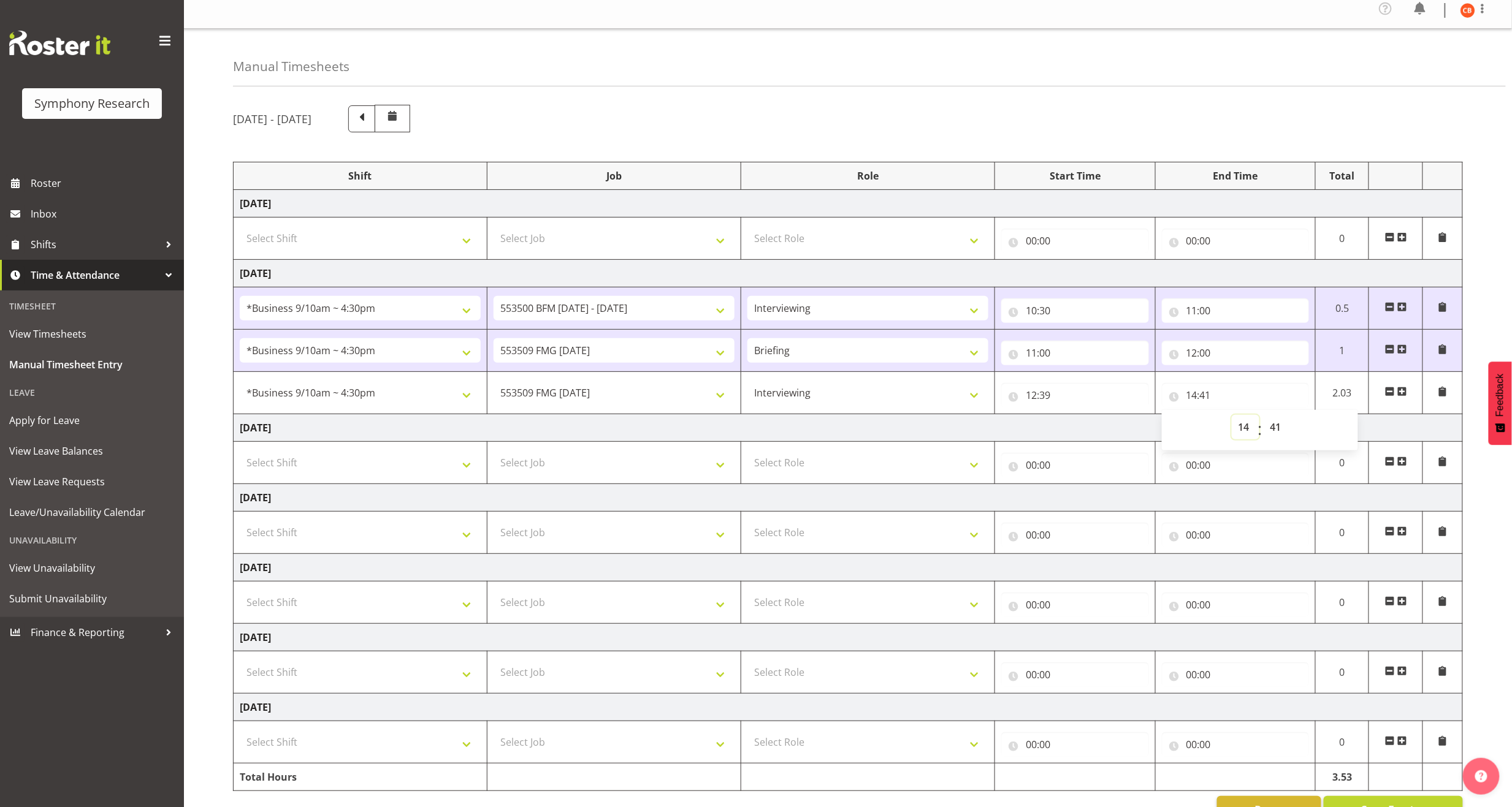
click at [1242, 432] on select "00 01 02 03 04 05 06 07 08 09 10 11 12 13 14 15 16 17 18 19 20 21 22 23" at bounding box center [1245, 427] width 27 height 24
select select "15"
click at [1232, 418] on select "00 01 02 03 04 05 06 07 08 09 10 11 12 13 14 15 16 17 18 19 20 21 22 23" at bounding box center [1245, 427] width 27 height 24
type input "15:41"
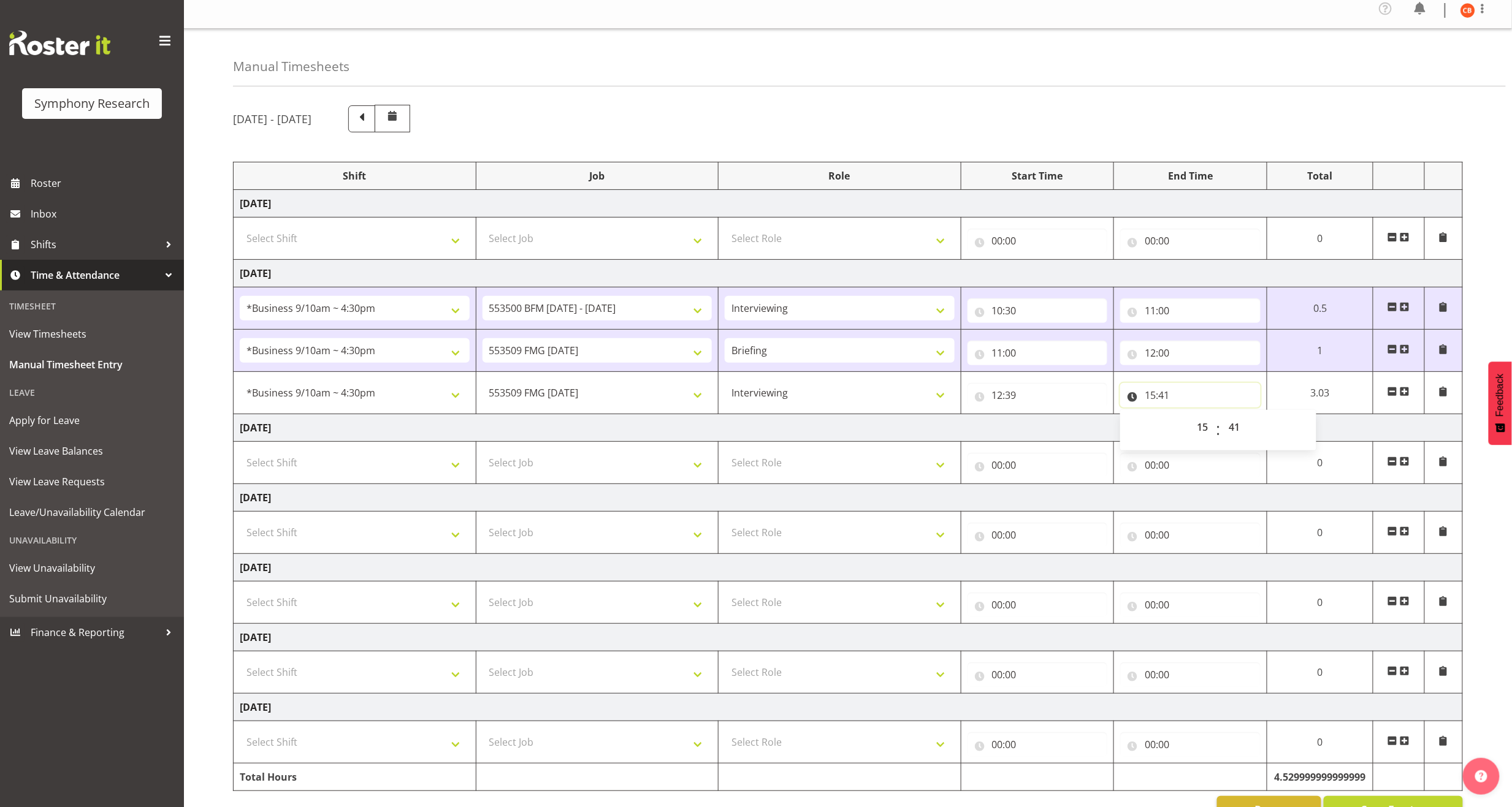
click at [1163, 400] on input "15:41" at bounding box center [1191, 395] width 141 height 24
click at [1242, 433] on select "00 01 02 03 04 05 06 07 08 09 10 11 12 13 14 15 16 17 18 19 20 21 22 23 24 25 2…" at bounding box center [1235, 427] width 27 height 24
select select "11"
click at [1222, 418] on select "00 01 02 03 04 05 06 07 08 09 10 11 12 13 14 15 16 17 18 19 20 21 22 23 24 25 2…" at bounding box center [1235, 427] width 27 height 24
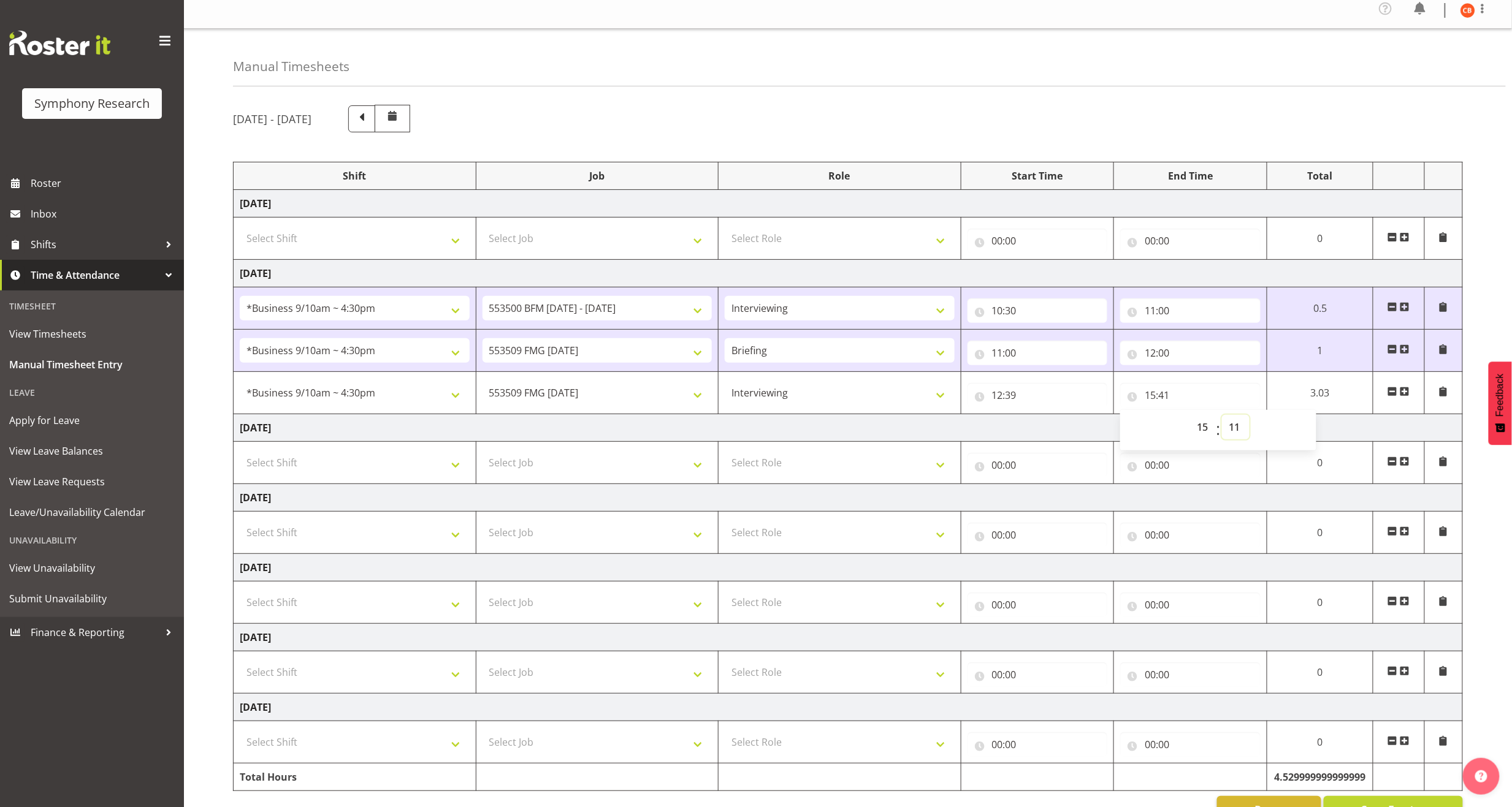
type input "15:11"
click at [1479, 465] on div "[DATE] - [DATE] Shift Job Role Start Time End Time Total [DATE] Select Shift !!…" at bounding box center [872, 464] width 1279 height 737
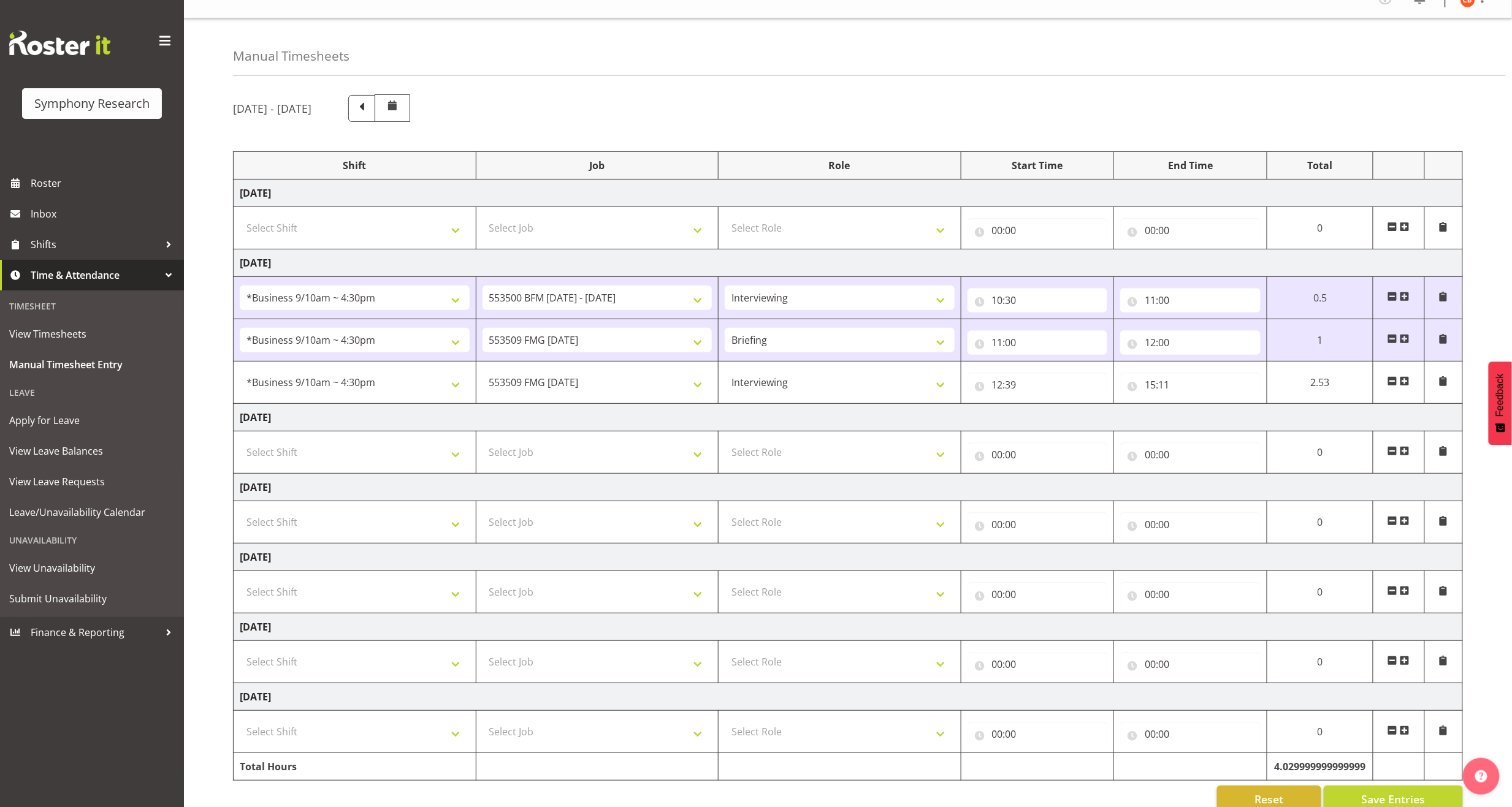
scroll to position [50, 0]
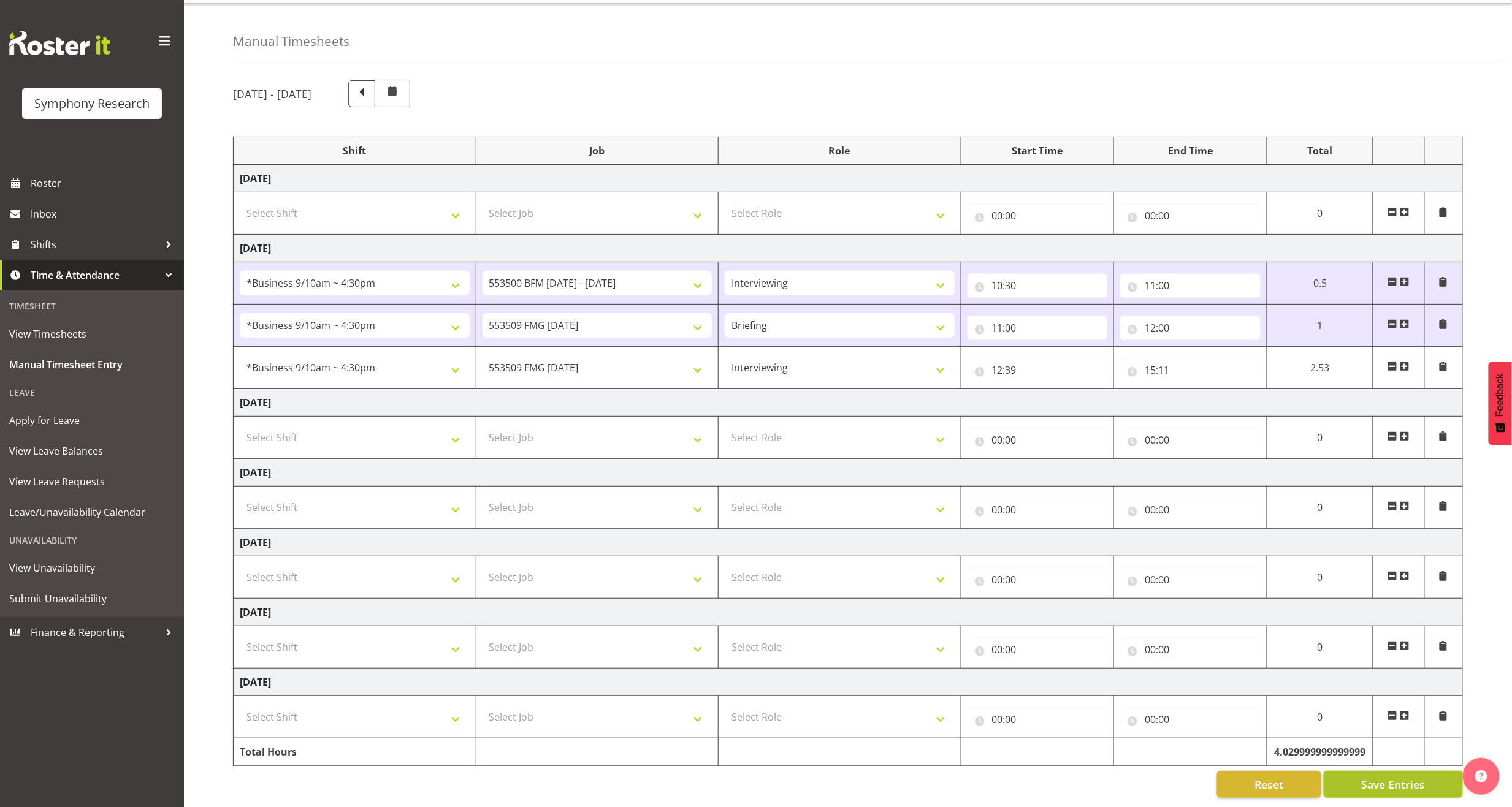
click at [1399, 777] on span "Save Entries" at bounding box center [1393, 784] width 64 height 16
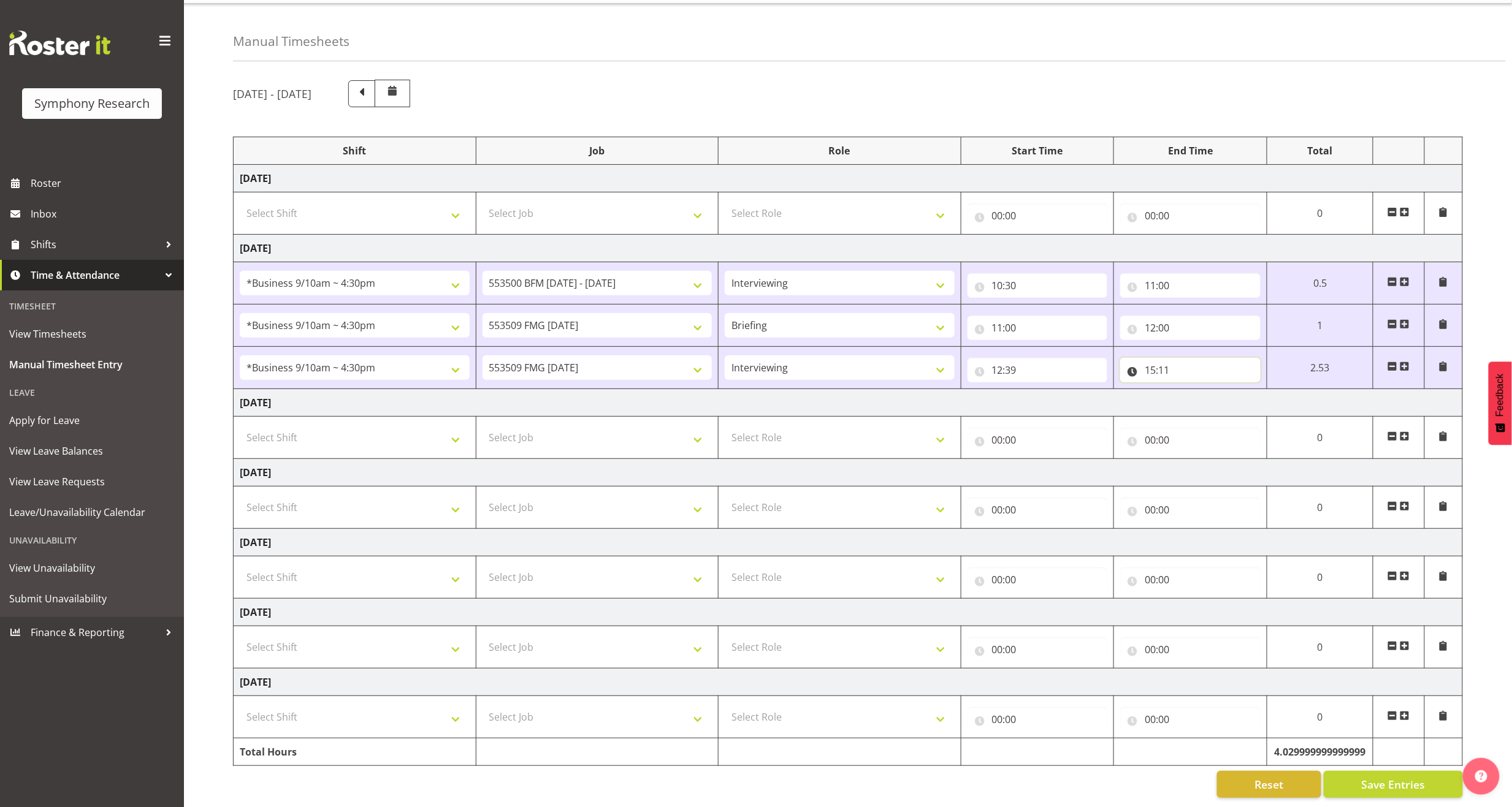
click at [1163, 358] on input "15:11" at bounding box center [1191, 370] width 141 height 24
click at [1234, 391] on select "00 01 02 03 04 05 06 07 08 09 10 11 12 13 14 15 16 17 18 19 20 21 22 23 24 25 2…" at bounding box center [1235, 402] width 27 height 24
select select "41"
click at [1222, 390] on select "00 01 02 03 04 05 06 07 08 09 10 11 12 13 14 15 16 17 18 19 20 21 22 23 24 25 2…" at bounding box center [1235, 402] width 27 height 24
type input "15:41"
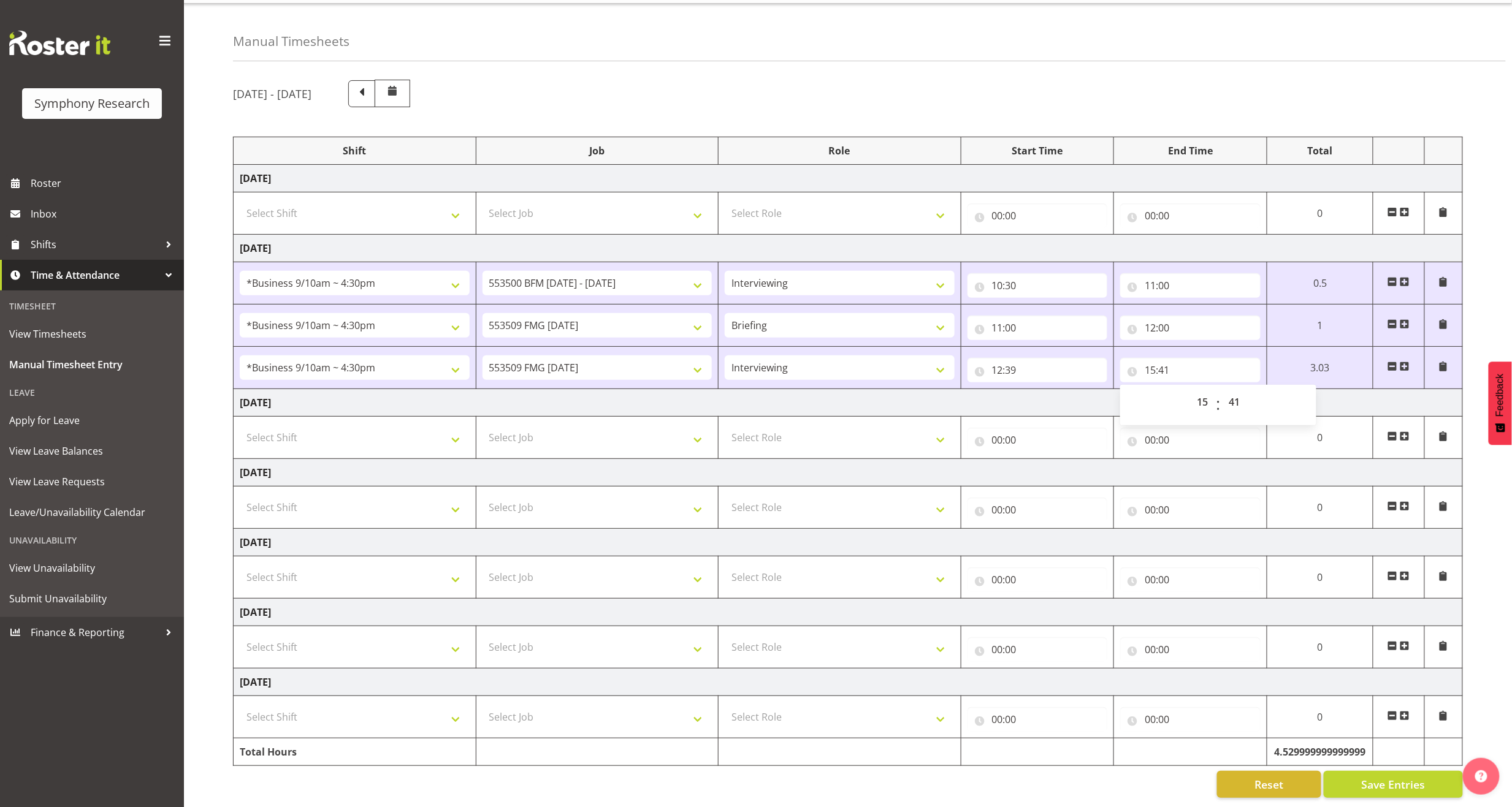
click at [1479, 543] on div "[DATE] - [DATE] Shift Job Role Start Time End Time Total [DATE] Select Shift !!…" at bounding box center [872, 438] width 1279 height 737
click at [1338, 771] on button "Save Entries" at bounding box center [1393, 784] width 139 height 27
click at [1167, 358] on input "15:41" at bounding box center [1191, 370] width 141 height 24
click at [1235, 390] on select "00 01 02 03 04 05 06 07 08 09 10 11 12 13 14 15 16 17 18 19 20 21 22 23 24 25 2…" at bounding box center [1235, 402] width 27 height 24
select select "40"
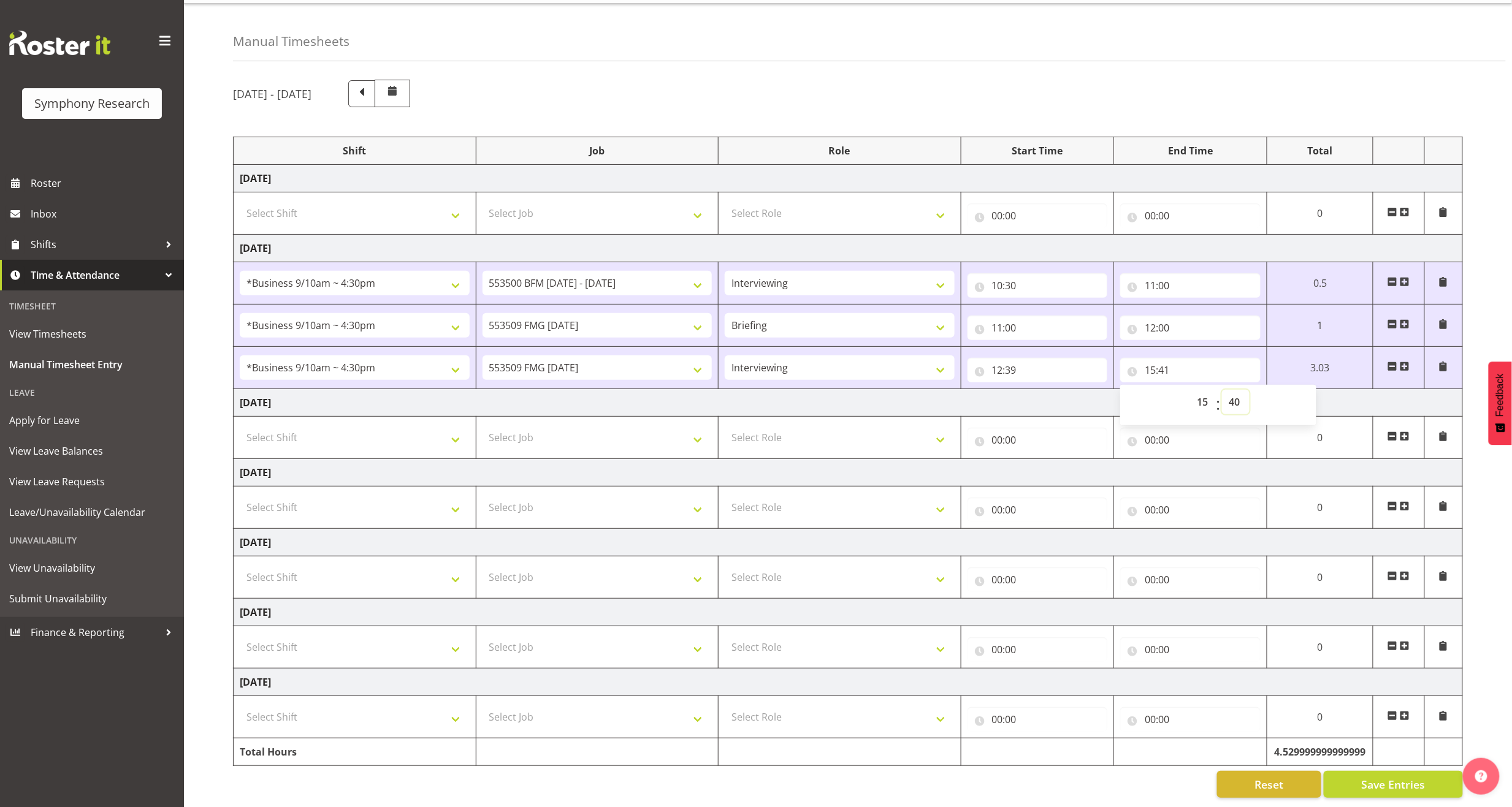
click at [1250, 390] on select "00 01 02 03 04 05 06 07 08 09 10 11 12 13 14 15 16 17 18 19 20 21 22 23 24 25 2…" at bounding box center [1235, 402] width 27 height 24
type input "15:40"
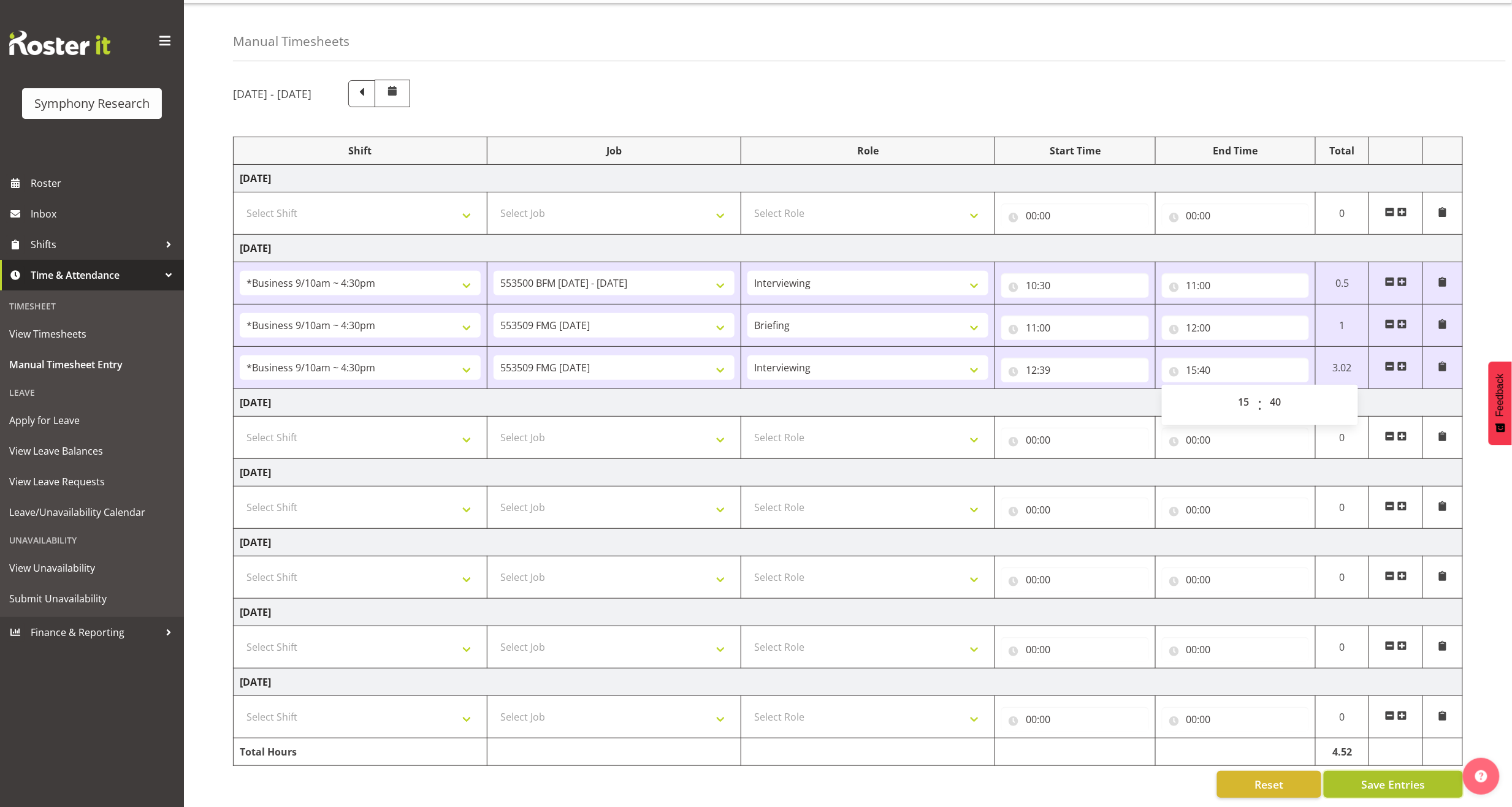
click at [1387, 777] on span "Save Entries" at bounding box center [1393, 784] width 64 height 16
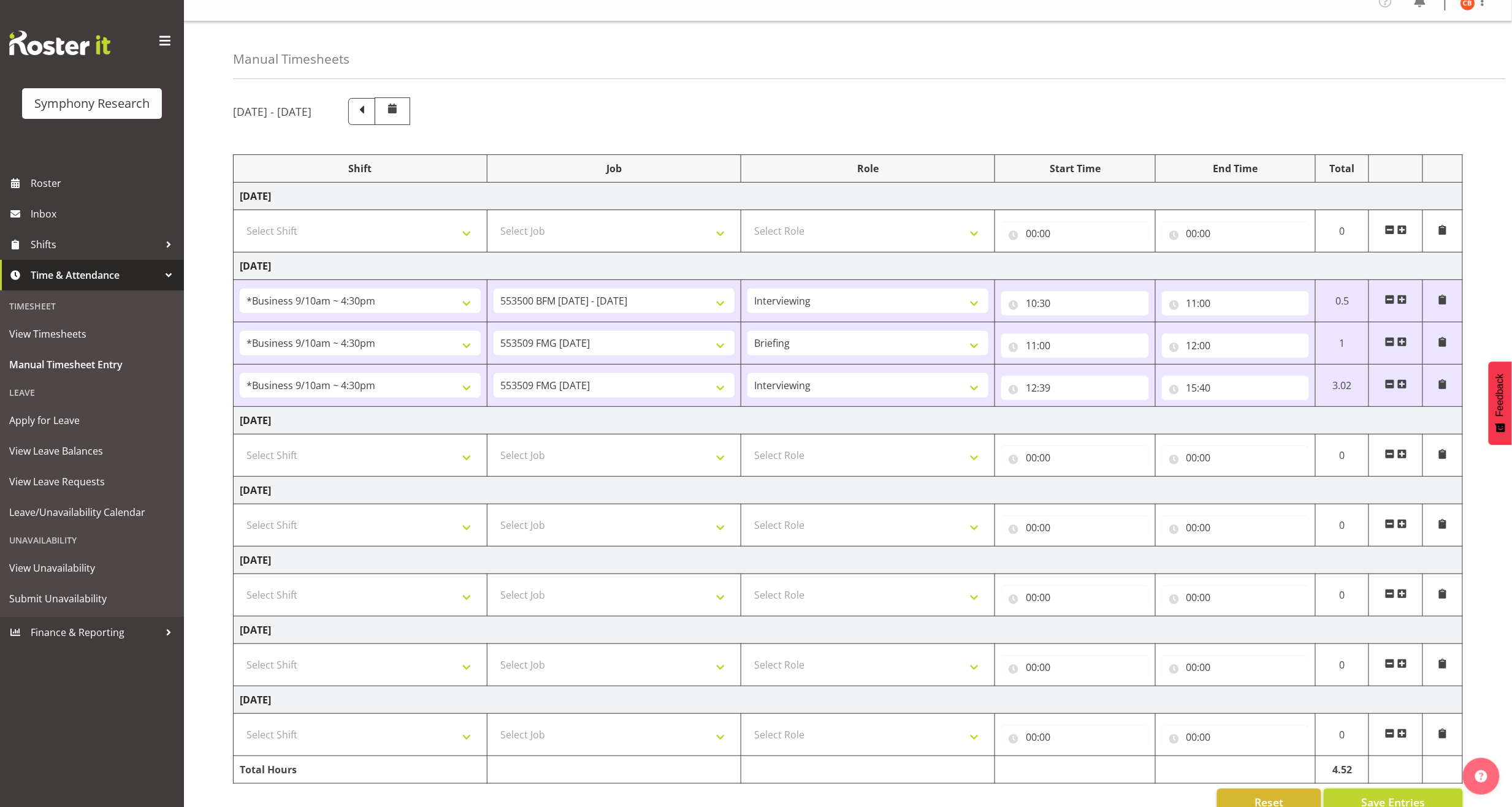
scroll to position [0, 0]
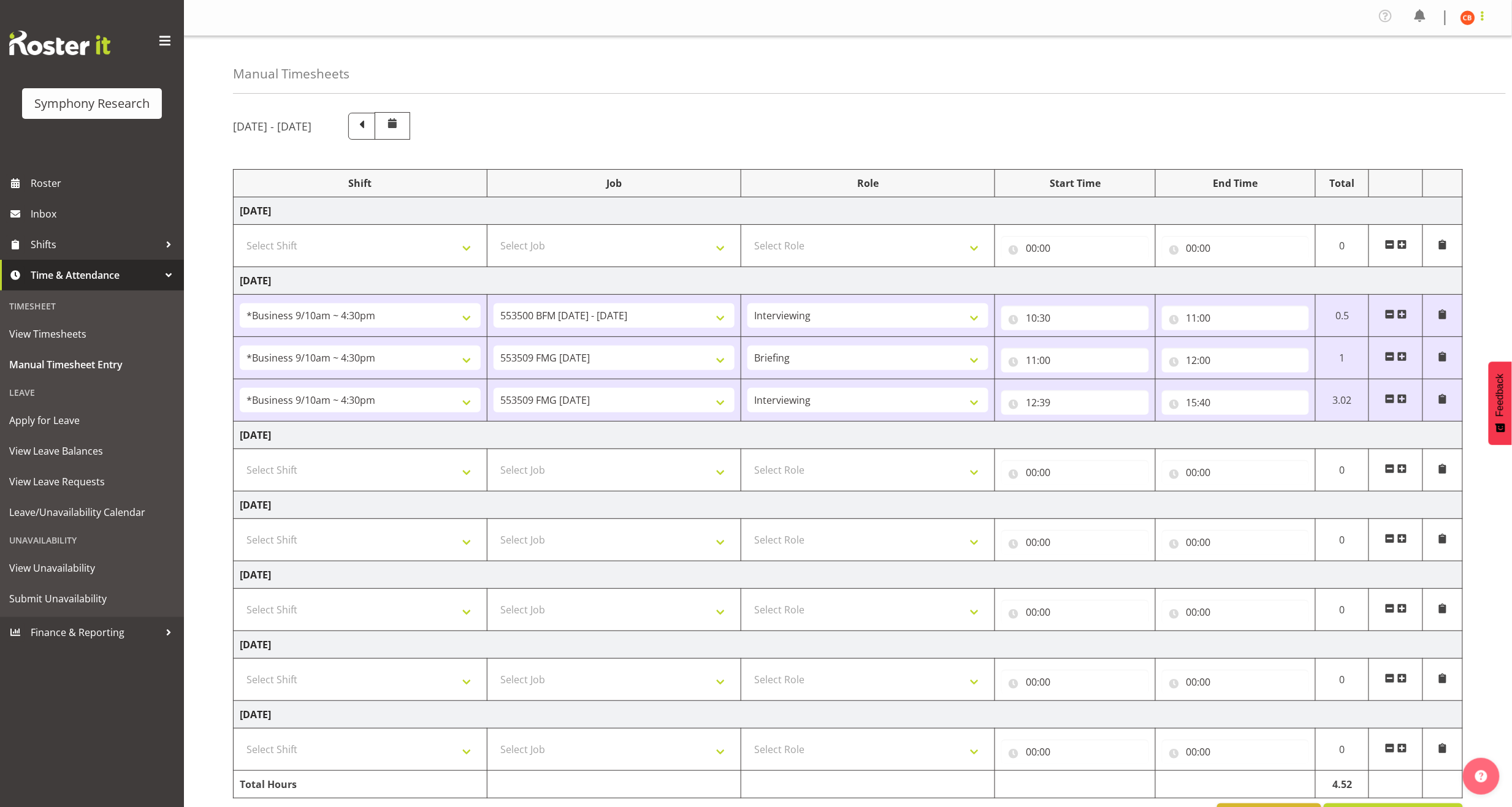
click at [1480, 17] on span at bounding box center [1482, 15] width 14 height 14
click at [1433, 67] on link "Log Out" at bounding box center [1431, 67] width 118 height 22
